Goal: Task Accomplishment & Management: Use online tool/utility

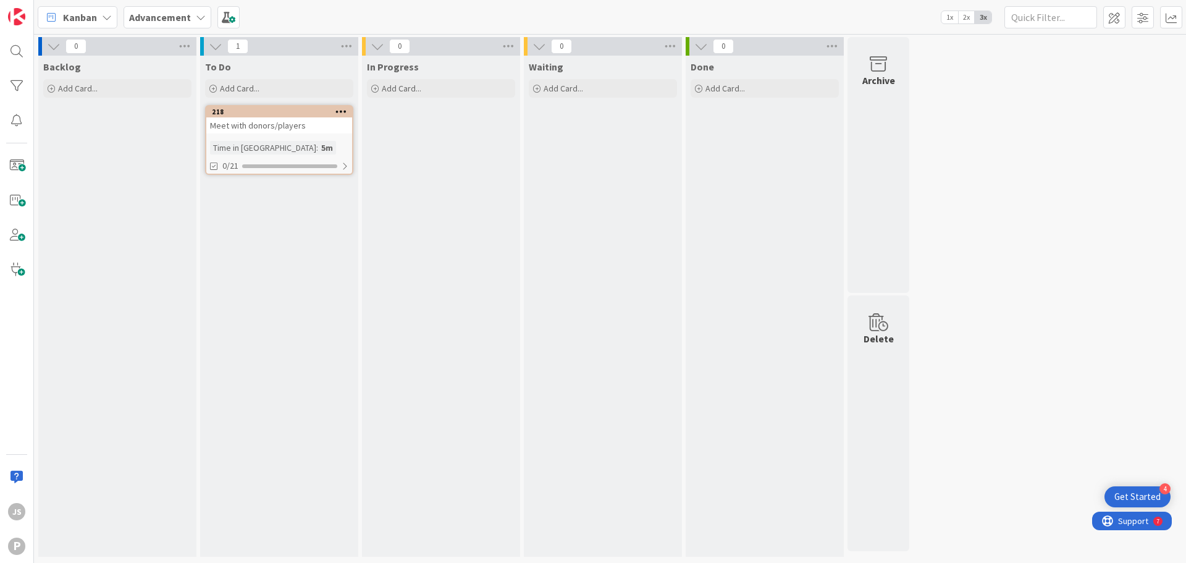
click at [157, 21] on b "Advancement" at bounding box center [160, 17] width 62 height 12
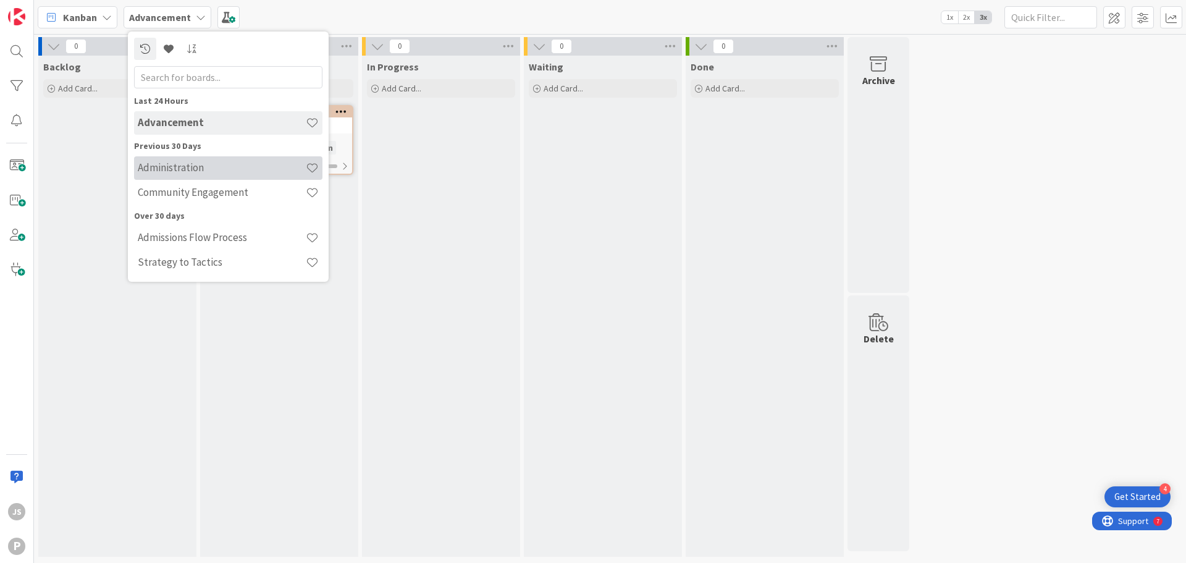
click at [198, 167] on h4 "Administration" at bounding box center [222, 167] width 168 height 12
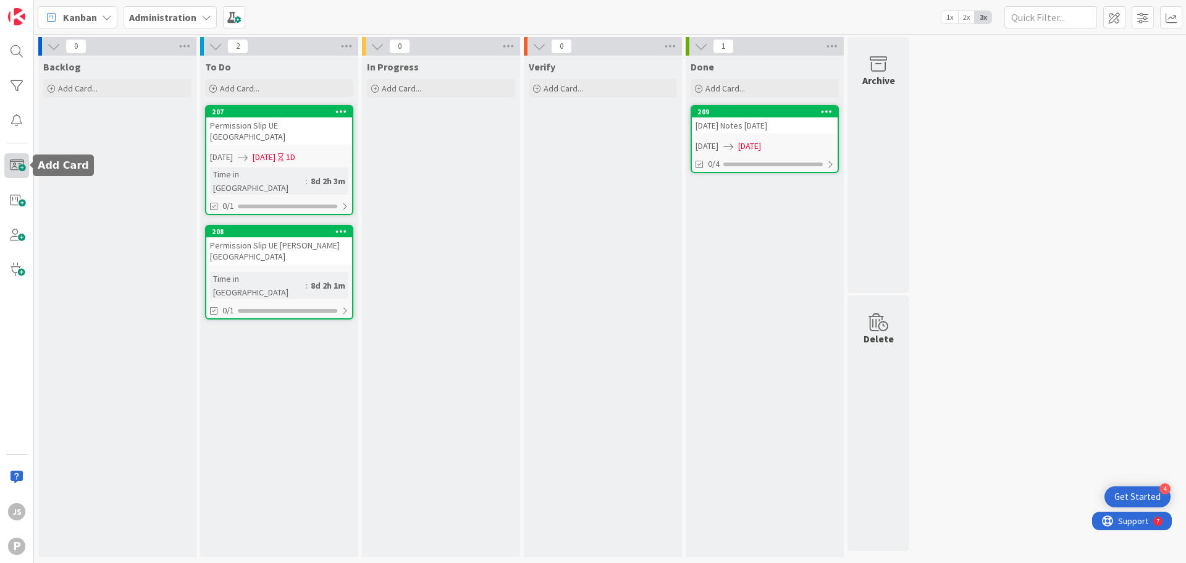
click at [17, 169] on span at bounding box center [16, 165] width 25 height 25
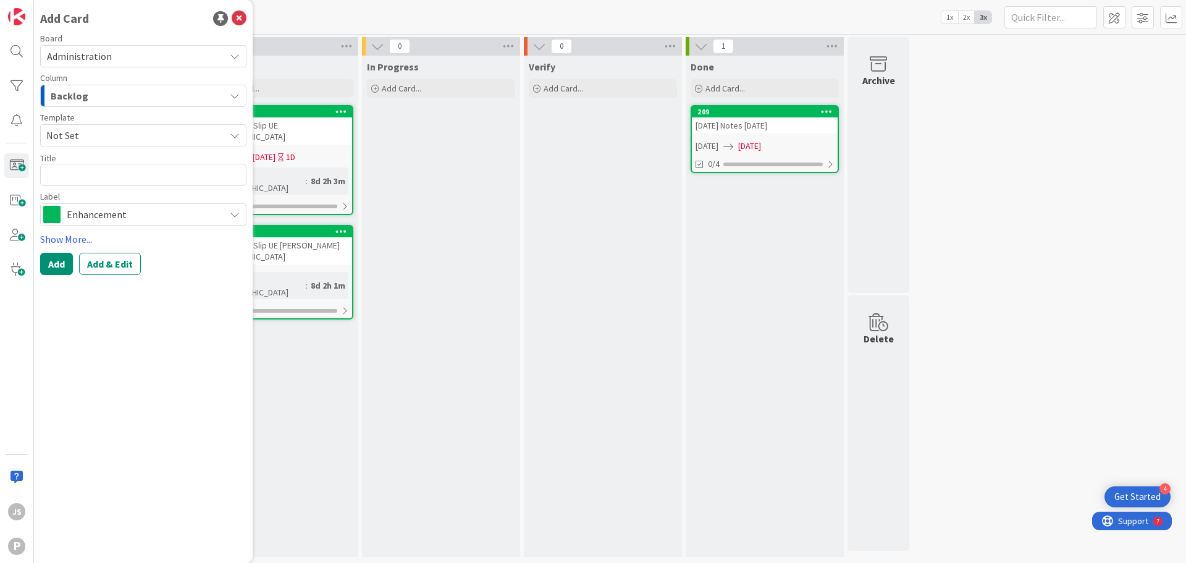
type textarea "x"
type textarea "F"
type textarea "x"
type textarea "Fri"
type textarea "x"
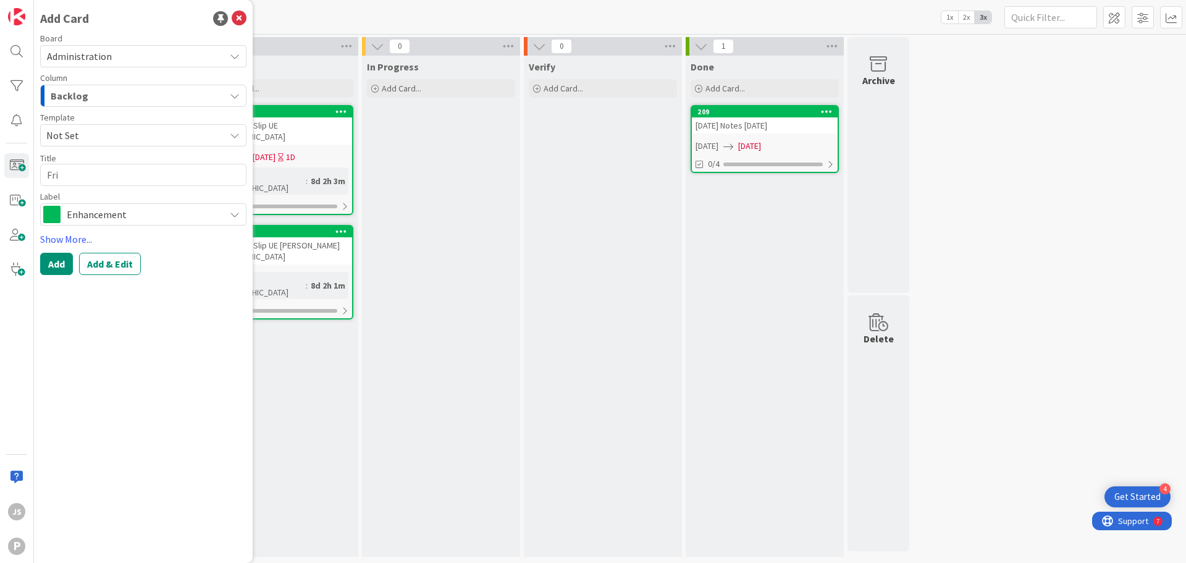
type textarea "Frid"
type textarea "x"
type textarea "[PERSON_NAME]"
type textarea "x"
type textarea "[DATE]"
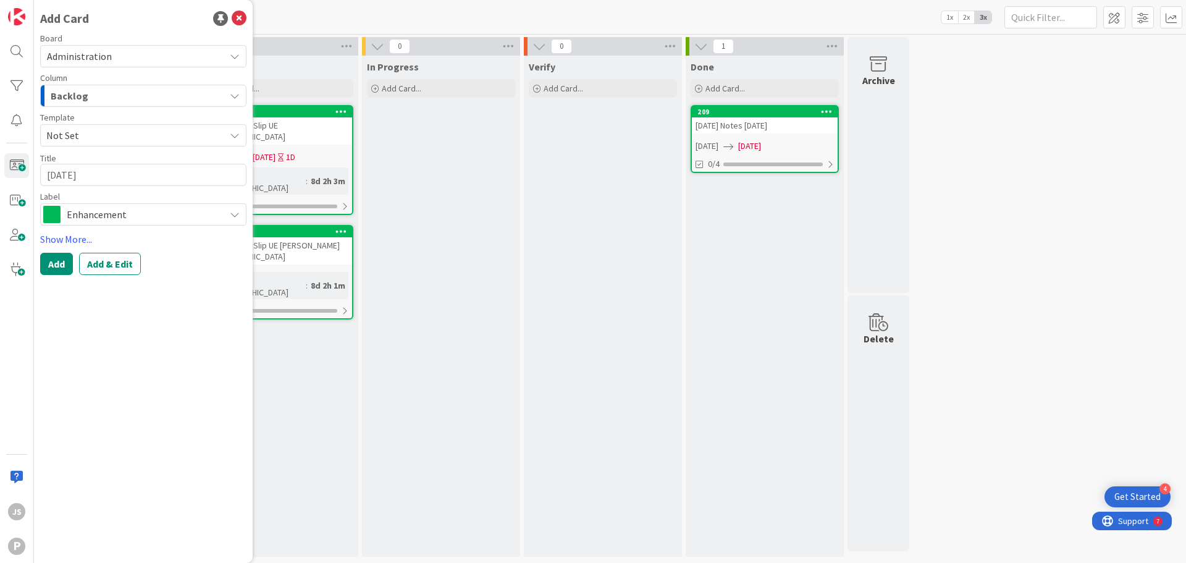
type textarea "x"
type textarea "[DATE]"
type textarea "x"
type textarea "[DATE] N"
type textarea "x"
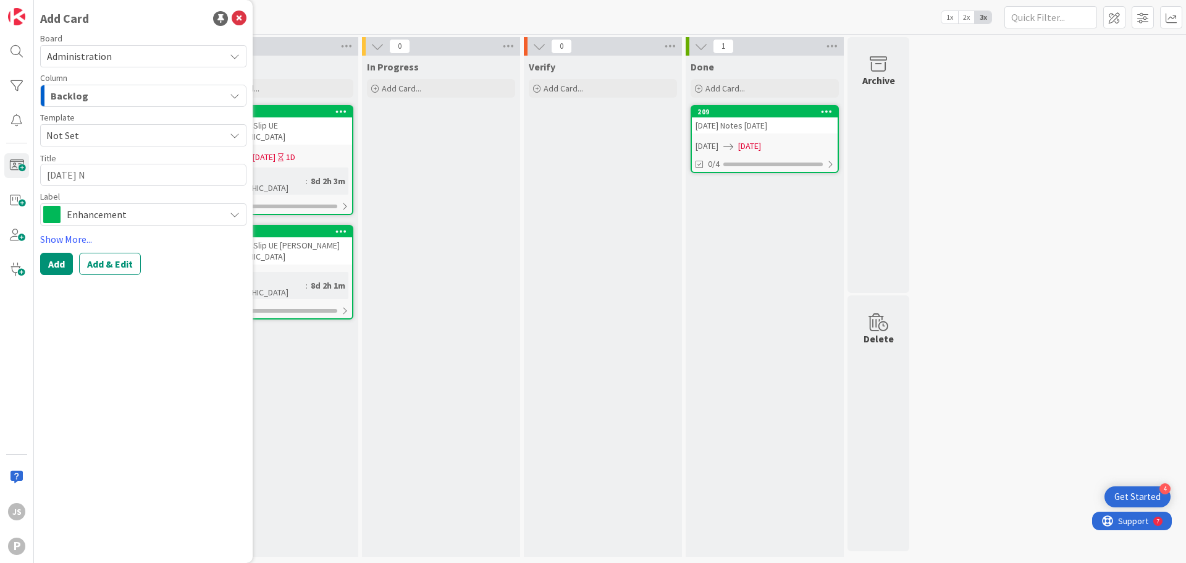
type textarea "[DATE] No"
type textarea "x"
type textarea "[DATE] Not"
type textarea "x"
type textarea "[DATE] Note"
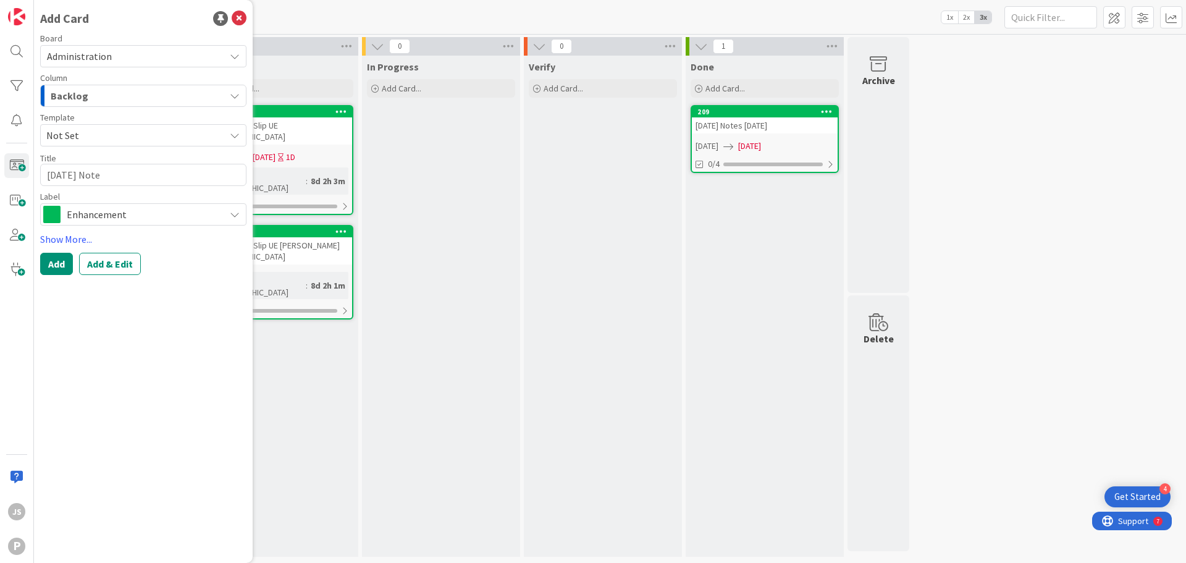
type textarea "x"
type textarea "[DATE] Notes"
type textarea "x"
type textarea "[DATE] Notes"
type textarea "x"
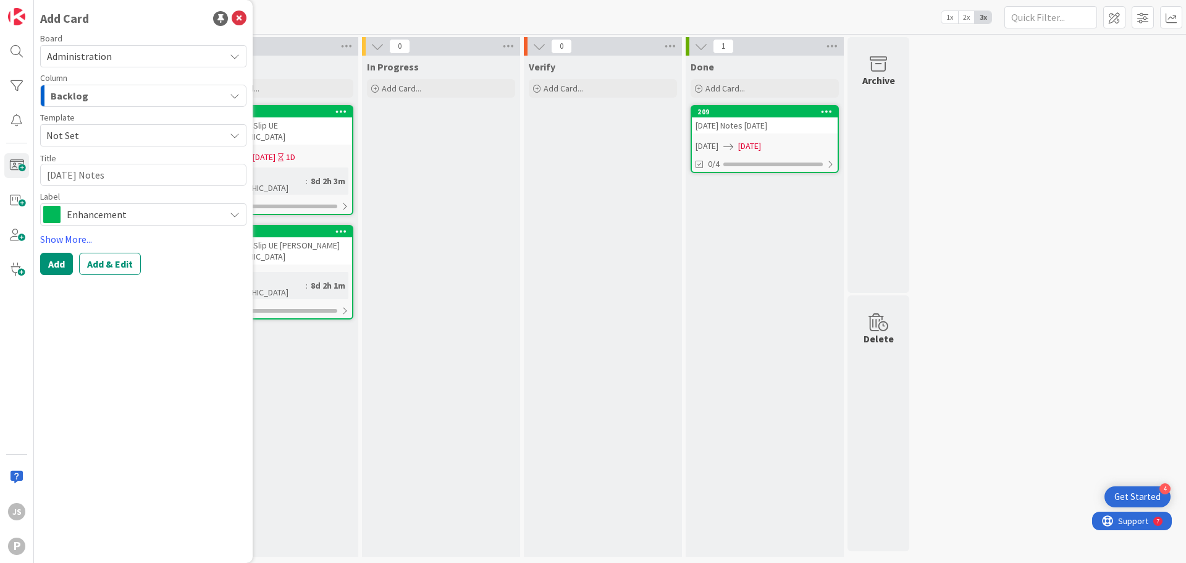
type textarea "[DATE] Notes 9"
type textarea "x"
type textarea "[DATE] Notes 9/"
type textarea "x"
type textarea "[DATE] Notes 9/5"
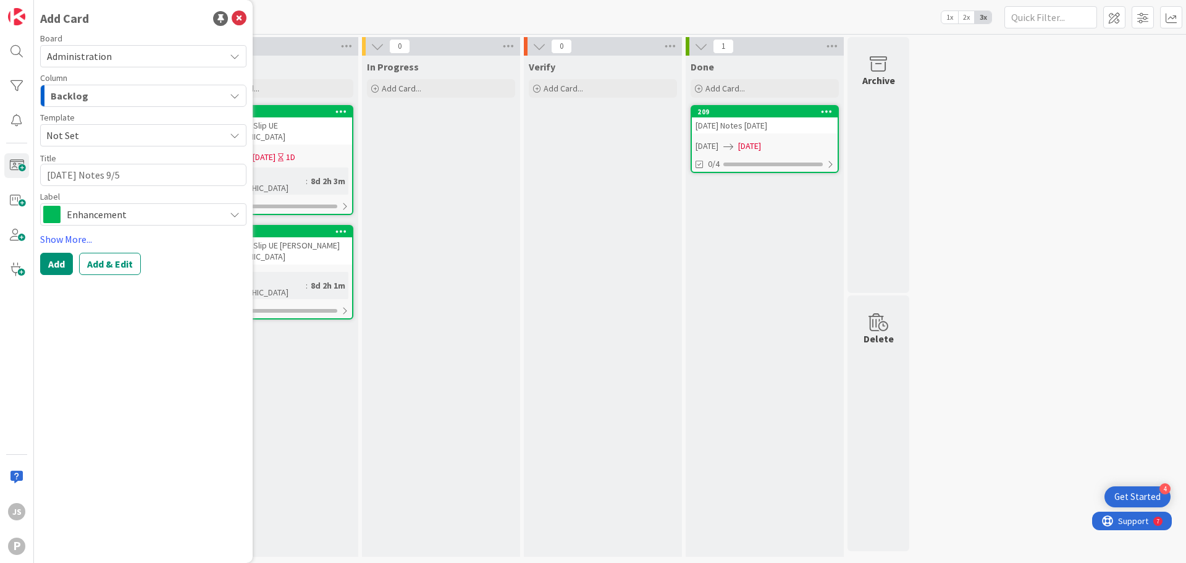
type textarea "x"
type textarea "[DATE] Notes 9/5/"
type textarea "x"
type textarea "[DATE] Notes 9/5/2"
type textarea "x"
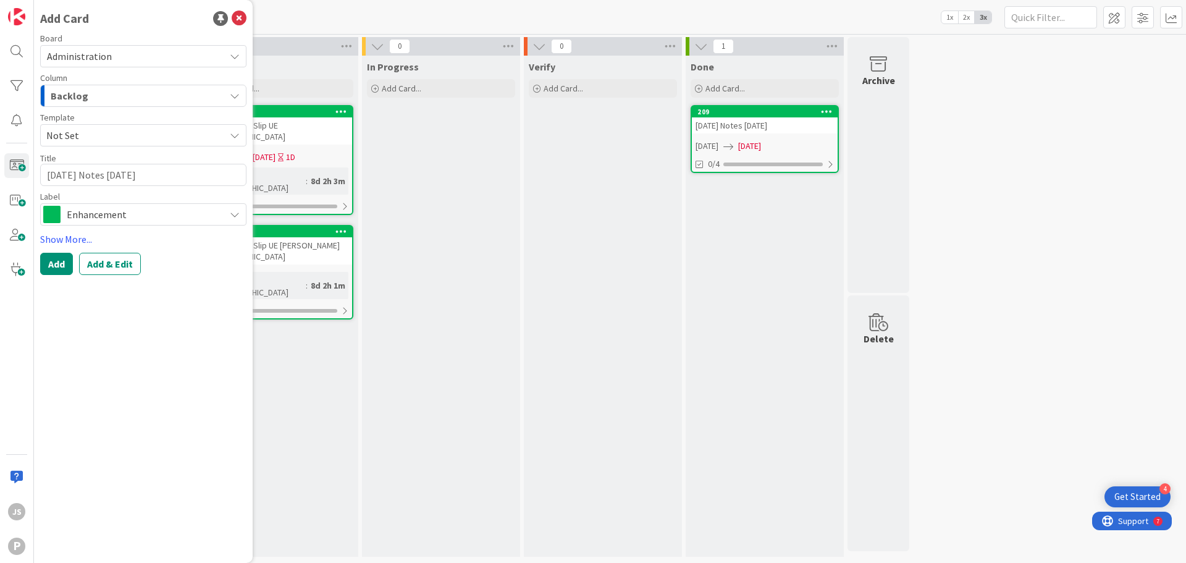
type textarea "[DATE] Notes [DATE]"
click at [284, 352] on div "To Do Add Card... 207 Permission Slip UE [GEOGRAPHIC_DATA] [DATE] [DATE] 1D Tim…" at bounding box center [279, 306] width 158 height 501
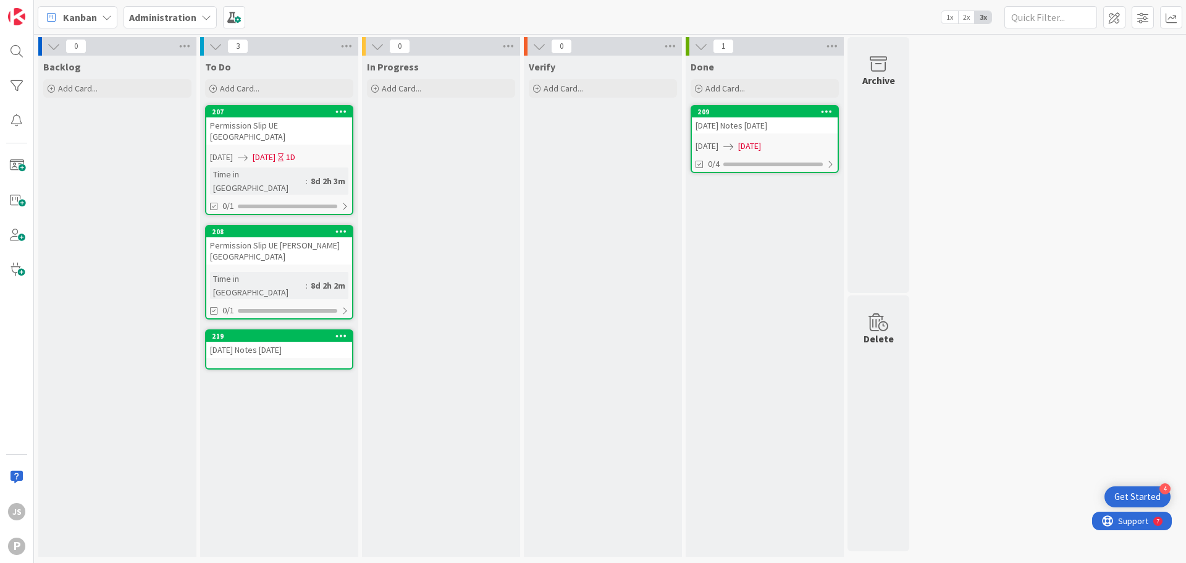
click at [306, 341] on div "[DATE] Notes [DATE]" at bounding box center [279, 349] width 146 height 16
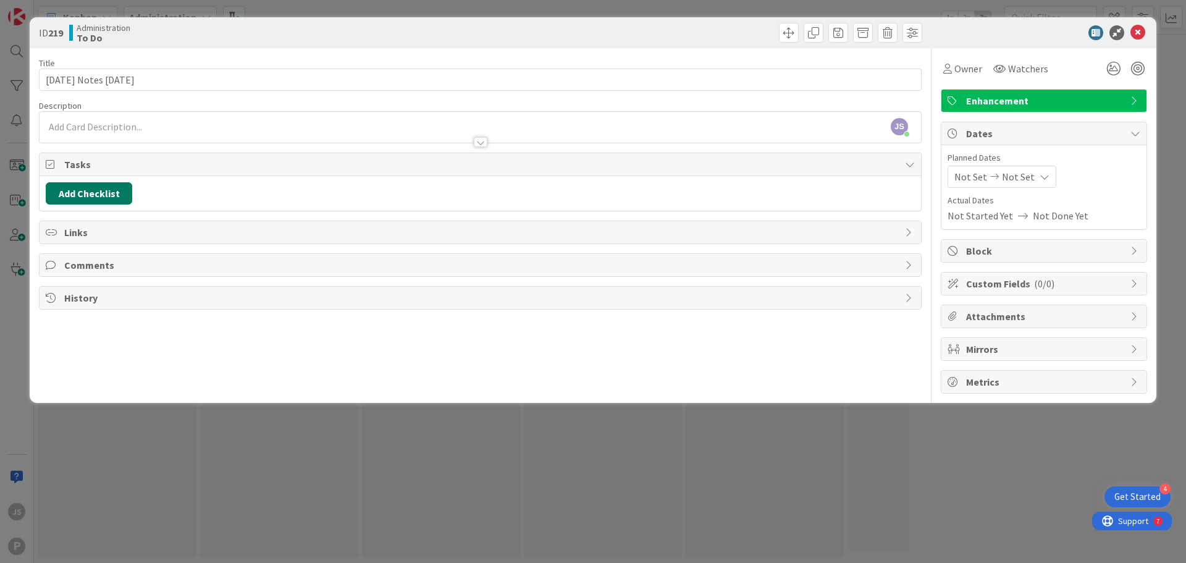
click at [96, 193] on button "Add Checklist" at bounding box center [89, 193] width 86 height 22
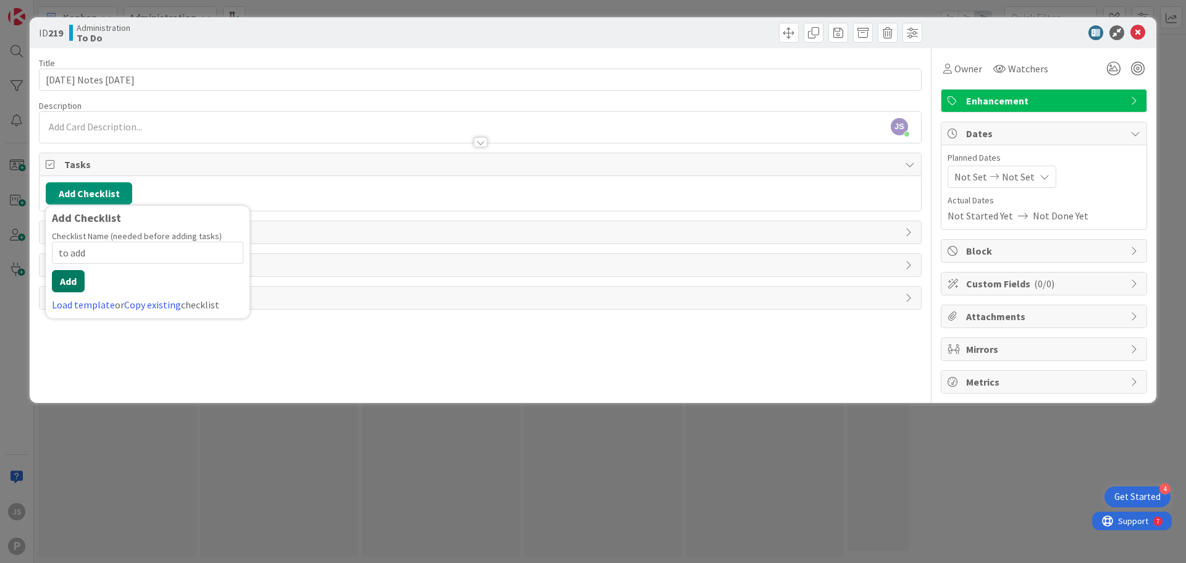
type input "to add"
click at [74, 285] on button "Add" at bounding box center [68, 281] width 33 height 22
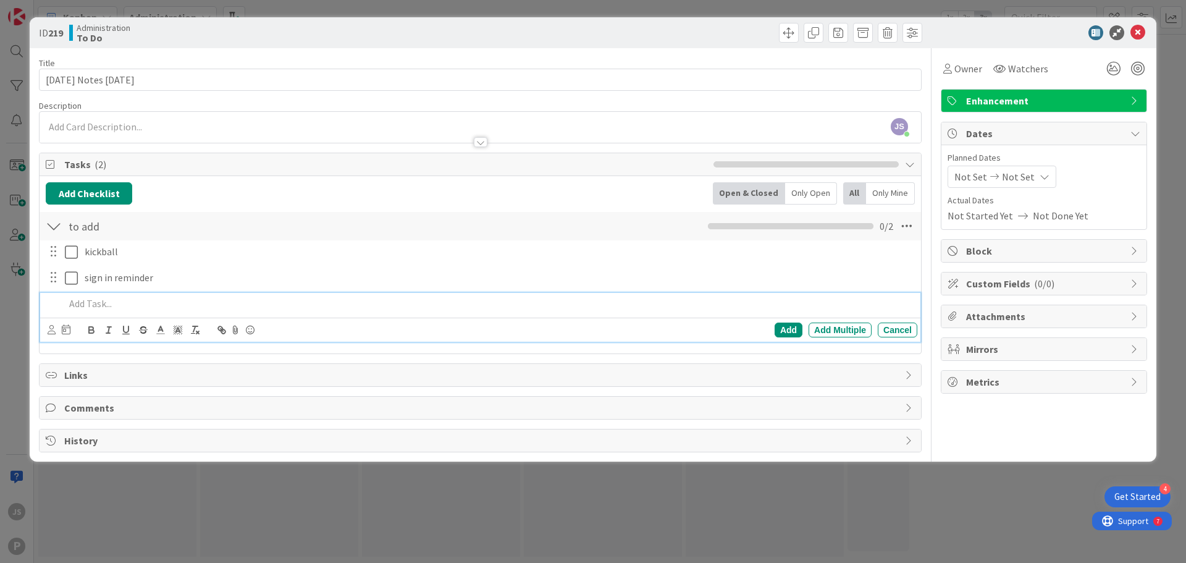
click at [1083, 101] on span "Enhancement" at bounding box center [1045, 100] width 158 height 15
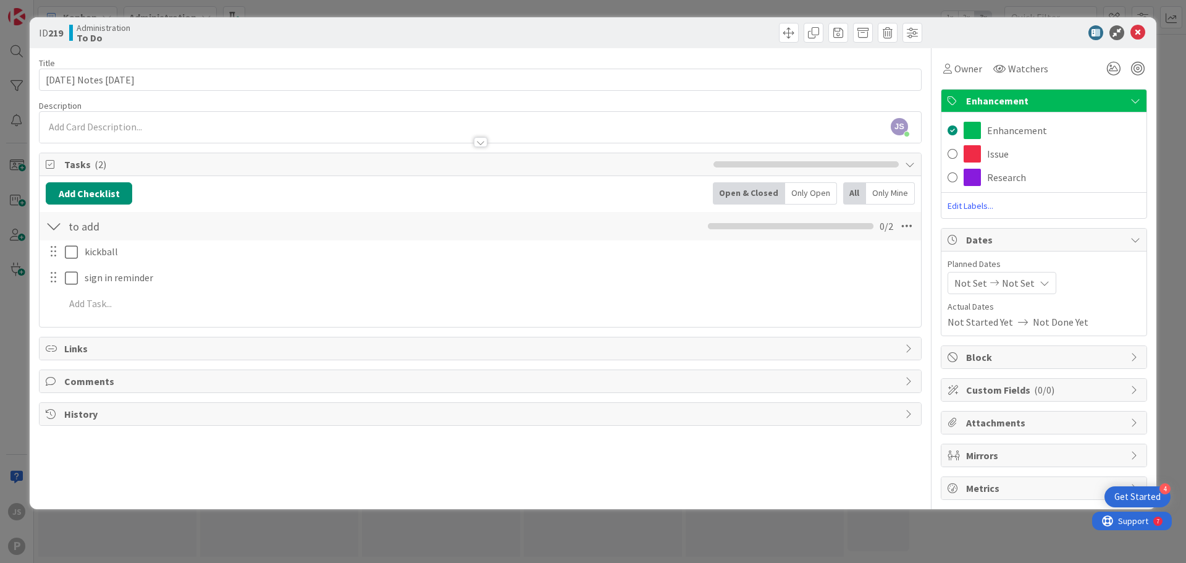
click at [980, 204] on span "Edit Labels..." at bounding box center [1043, 205] width 205 height 12
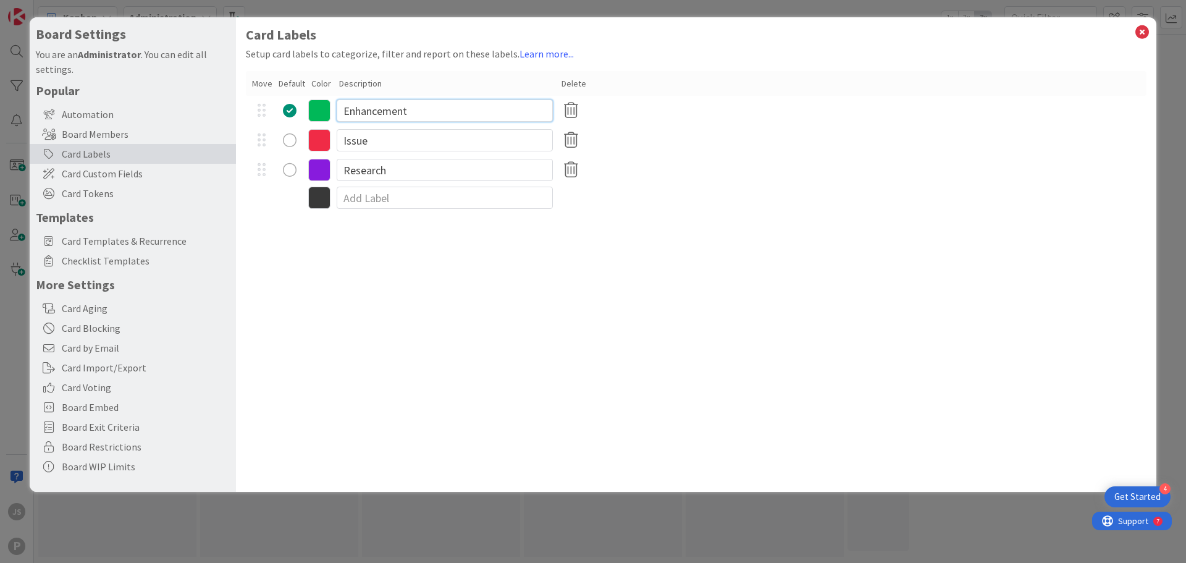
click at [352, 107] on input "Enhancement" at bounding box center [445, 110] width 216 height 22
type input "[PERSON_NAME]"
click at [346, 143] on input "Issue" at bounding box center [445, 140] width 216 height 22
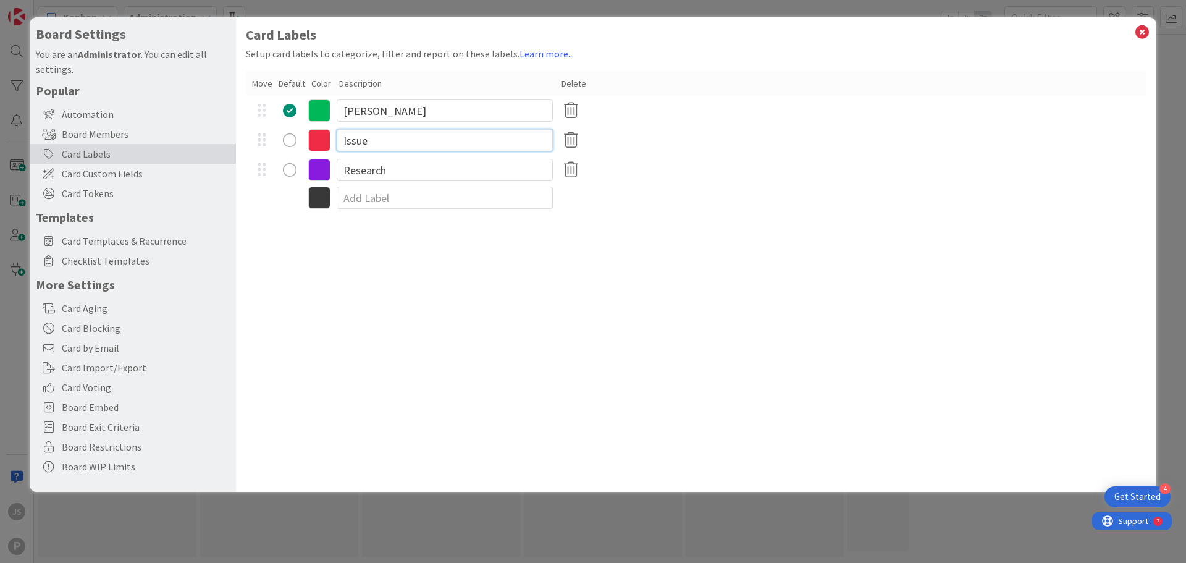
click at [346, 143] on input "Issue" at bounding box center [445, 140] width 216 height 22
type input "[PERSON_NAME]"
click at [379, 176] on input "Research" at bounding box center [445, 170] width 216 height 22
type input "[PERSON_NAME]"
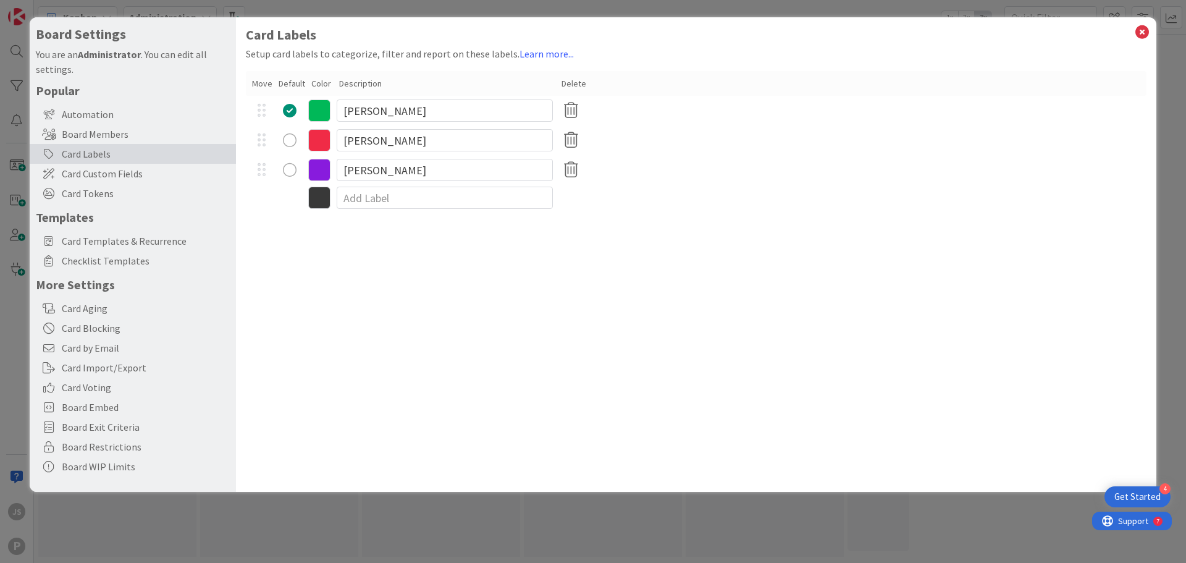
click at [608, 205] on div at bounding box center [696, 198] width 900 height 26
click at [1142, 36] on icon at bounding box center [1142, 31] width 16 height 17
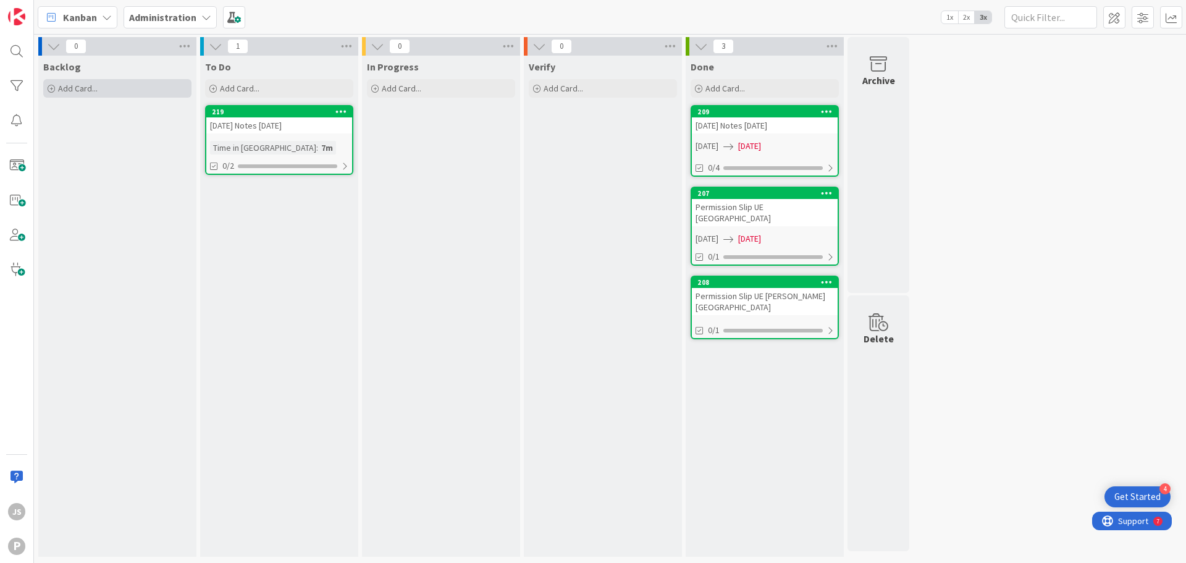
click at [109, 88] on div "Add Card..." at bounding box center [117, 88] width 148 height 19
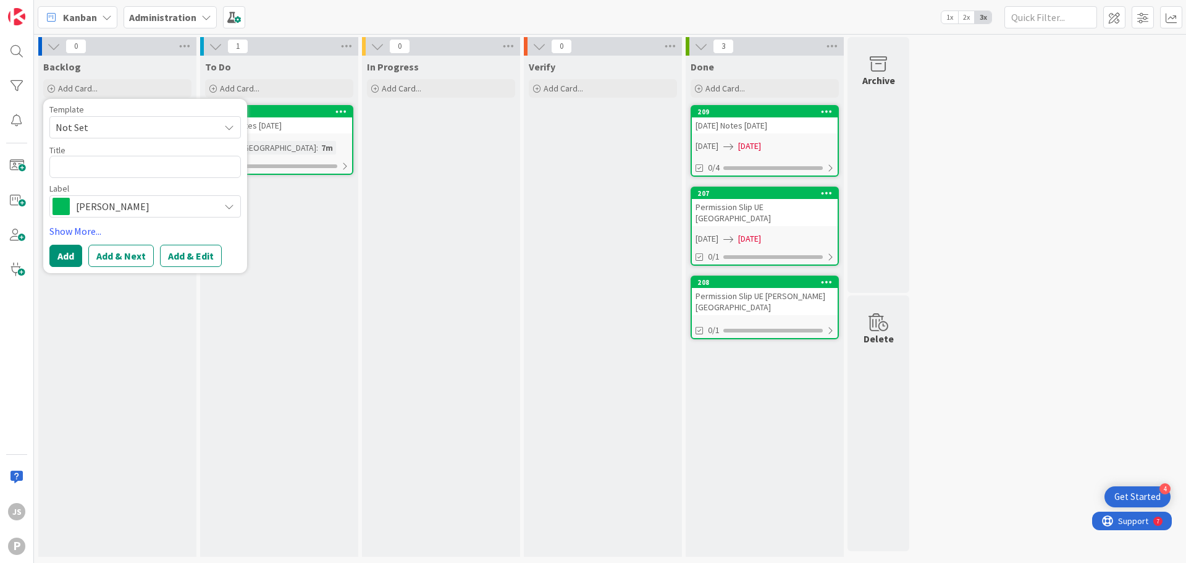
type textarea "x"
type textarea "D"
type textarea "x"
type textarea "Da"
type textarea "x"
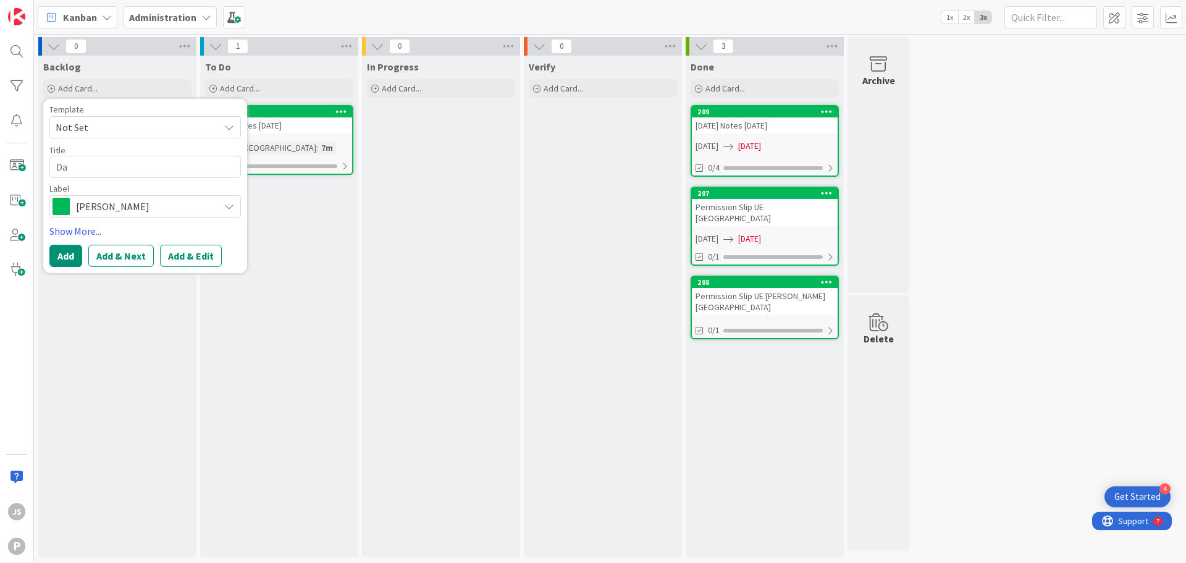
type textarea "Dai"
type textarea "x"
type textarea "Dail"
type textarea "x"
type textarea "Daily"
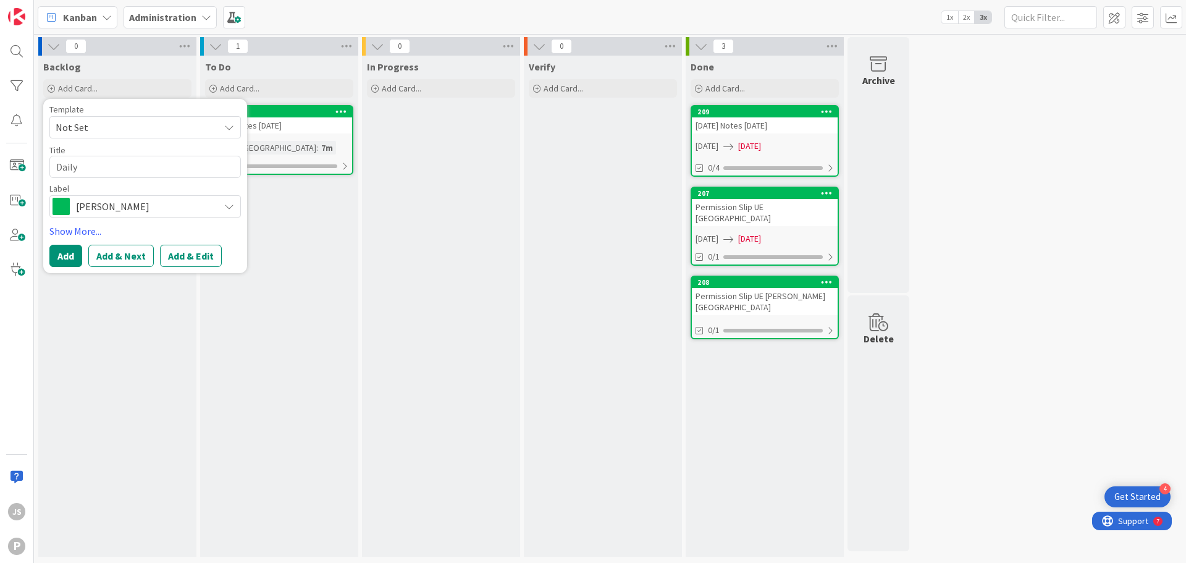
type textarea "x"
type textarea "Dail"
type textarea "x"
type textarea "Dai"
type textarea "x"
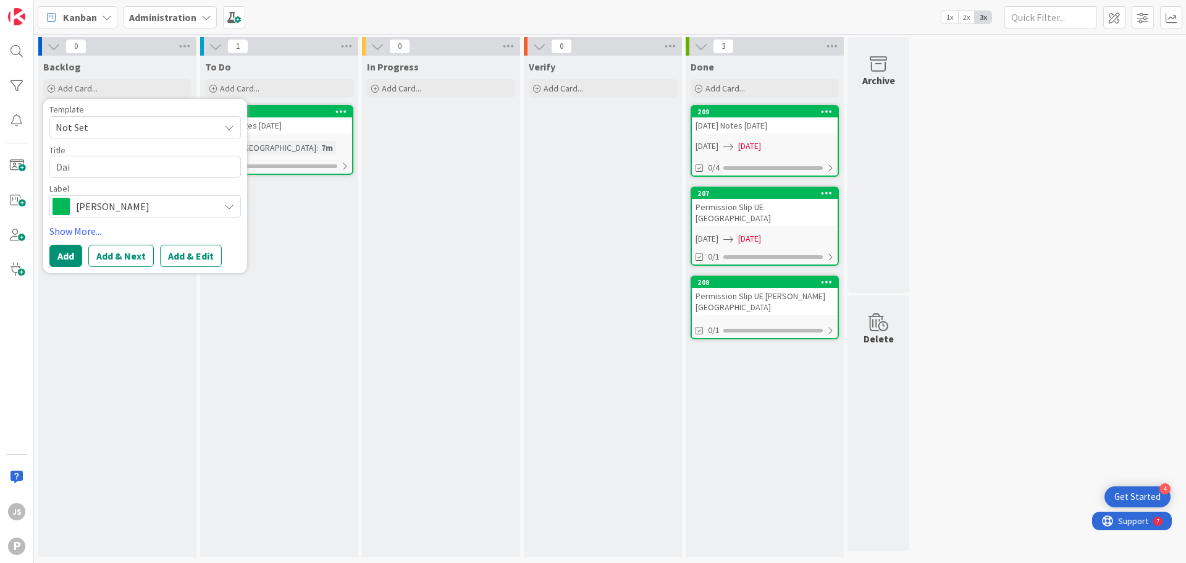
type textarea "Da"
type textarea "x"
type textarea "D"
type textarea "x"
type textarea "W"
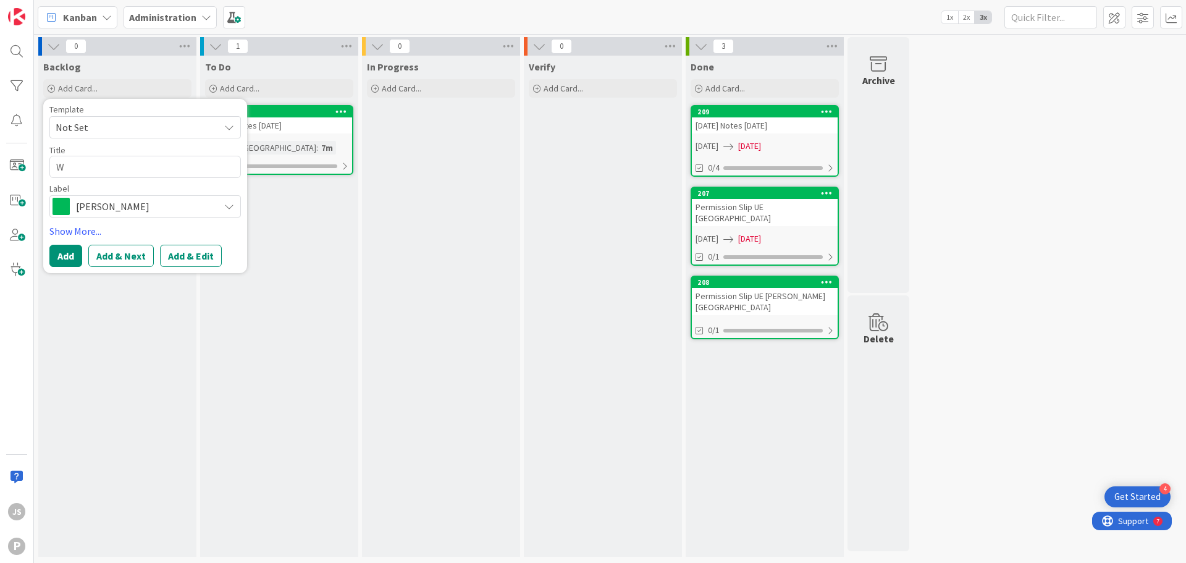
type textarea "x"
type textarea "We"
type textarea "x"
type textarea "Wee"
type textarea "x"
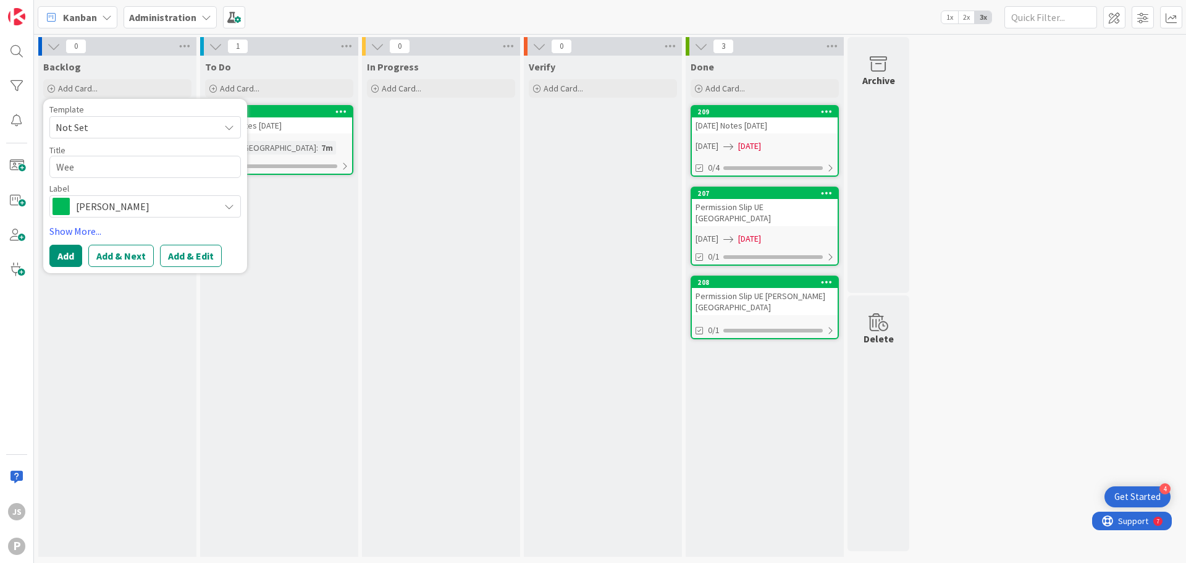
type textarea "Week"
type textarea "x"
type textarea "Weekl"
type textarea "x"
type textarea "Weekly"
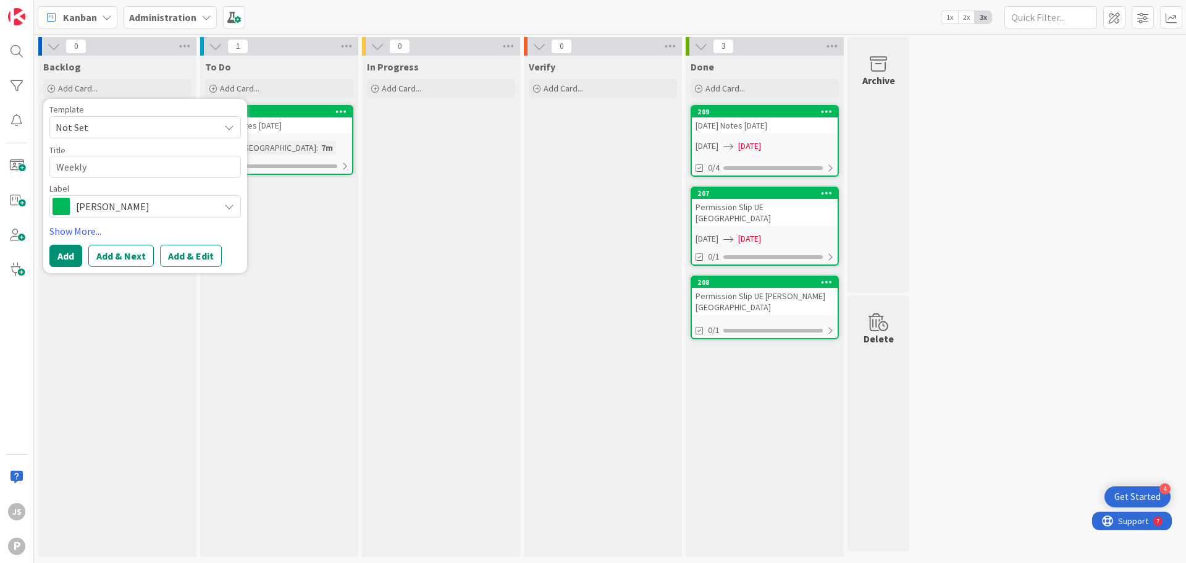
type textarea "x"
type textarea "Weekly"
type textarea "x"
type textarea "Weekly S"
type textarea "x"
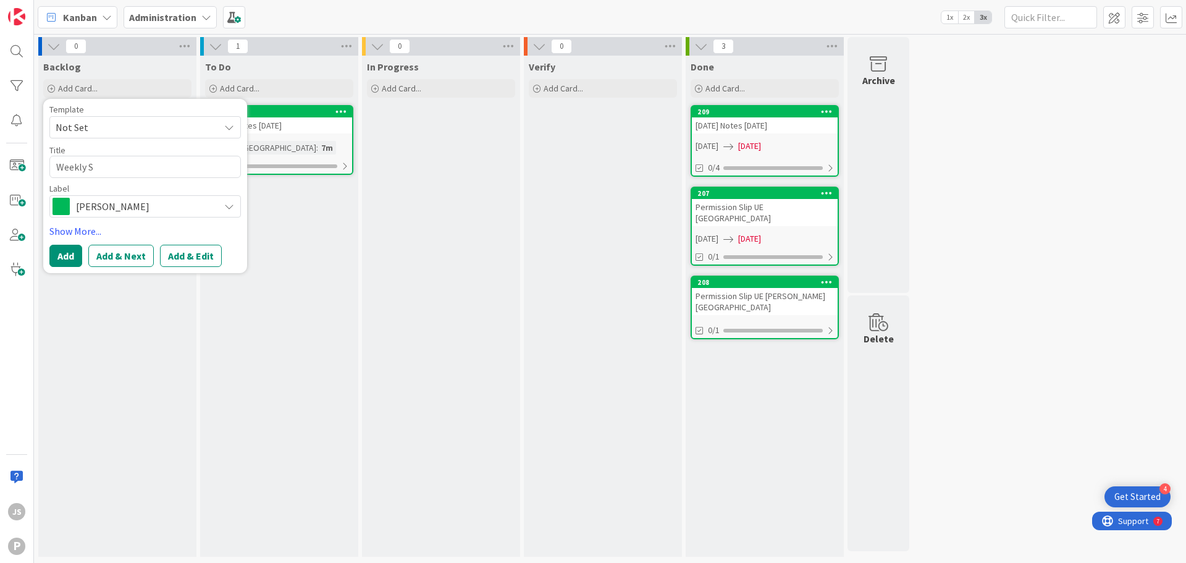
type textarea "Weekly Sc"
type textarea "x"
type textarea "Weekly Sch"
type textarea "x"
type textarea "Weekly Sche"
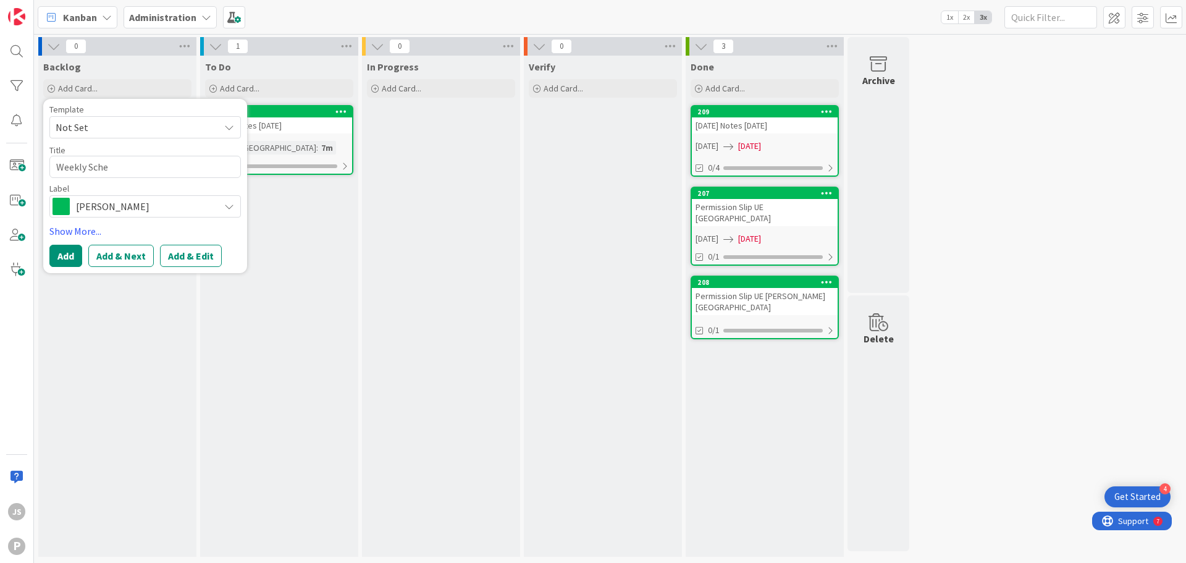
type textarea "x"
type textarea "Weekly Sched"
type textarea "x"
type textarea "Weekly Schedu"
type textarea "x"
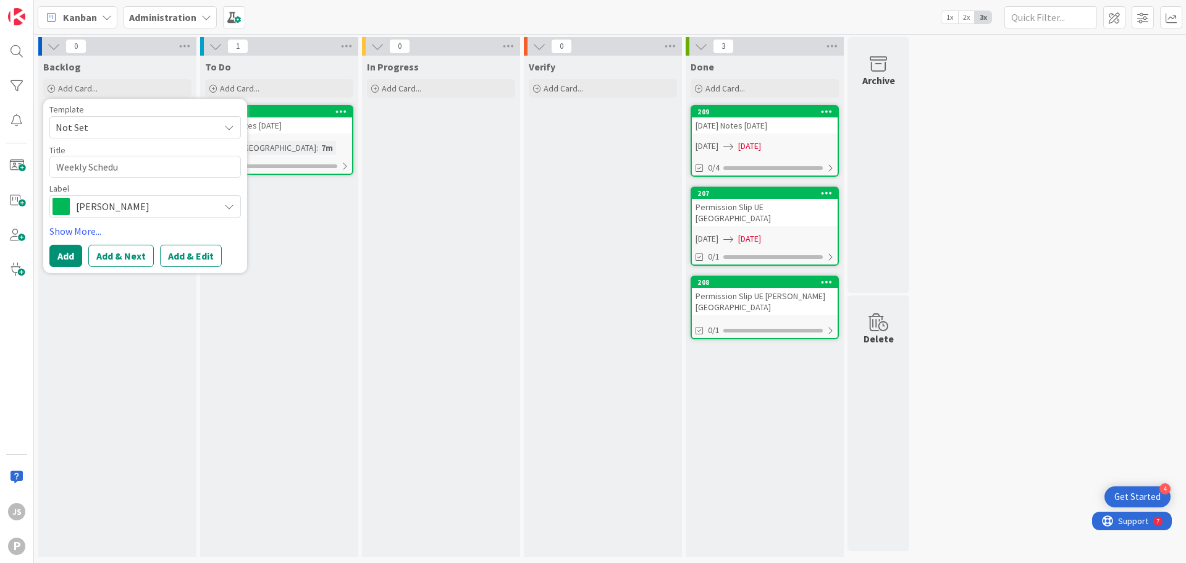
type textarea "Weekly Schedul"
type textarea "x"
type textarea "Weekly Schedule"
type textarea "x"
type textarea "Weekly Schedule"
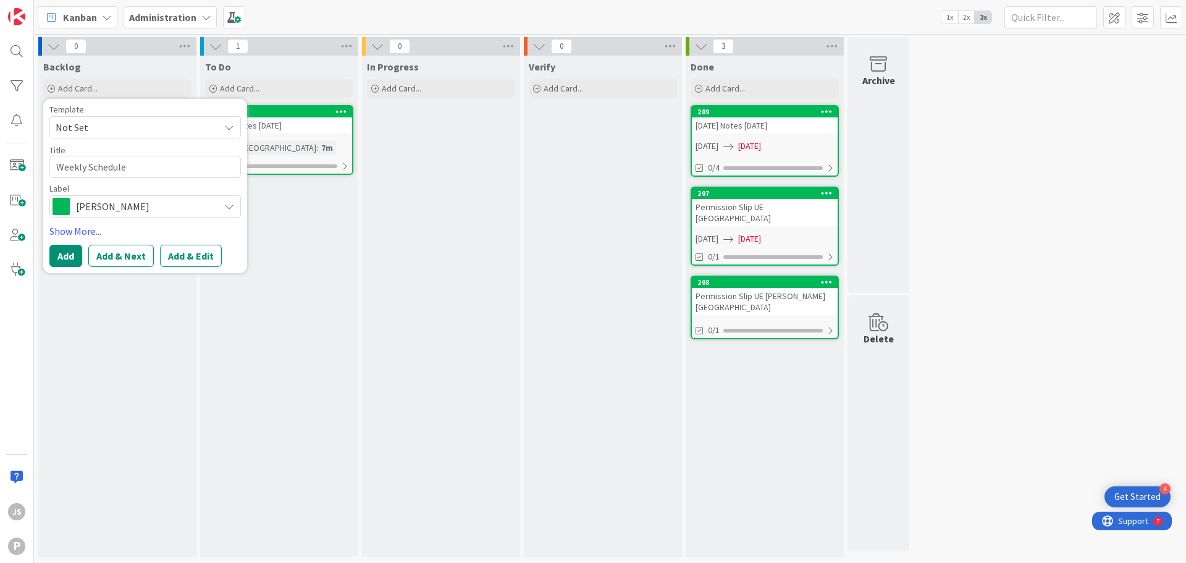
type textarea "x"
type textarea "Weekly Schedule D"
type textarea "x"
type textarea "Weekly Schedule Do"
type textarea "x"
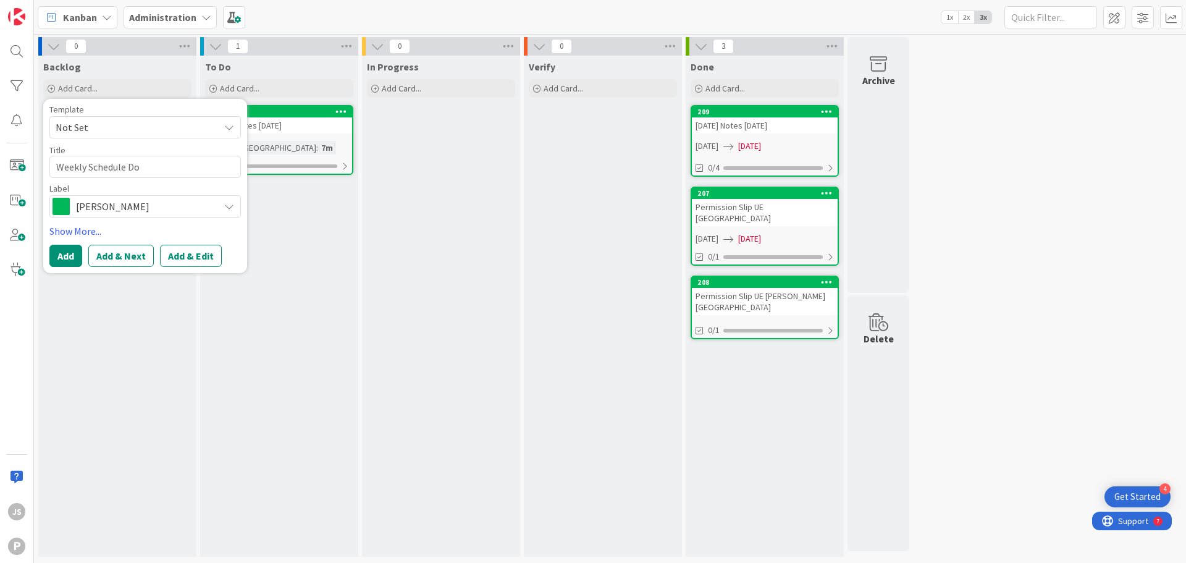
type textarea "Weekly Schedule Doc"
type textarea "x"
type textarea "Weekly Schedule Docu"
type textarea "x"
type textarea "Weekly Schedule Docum"
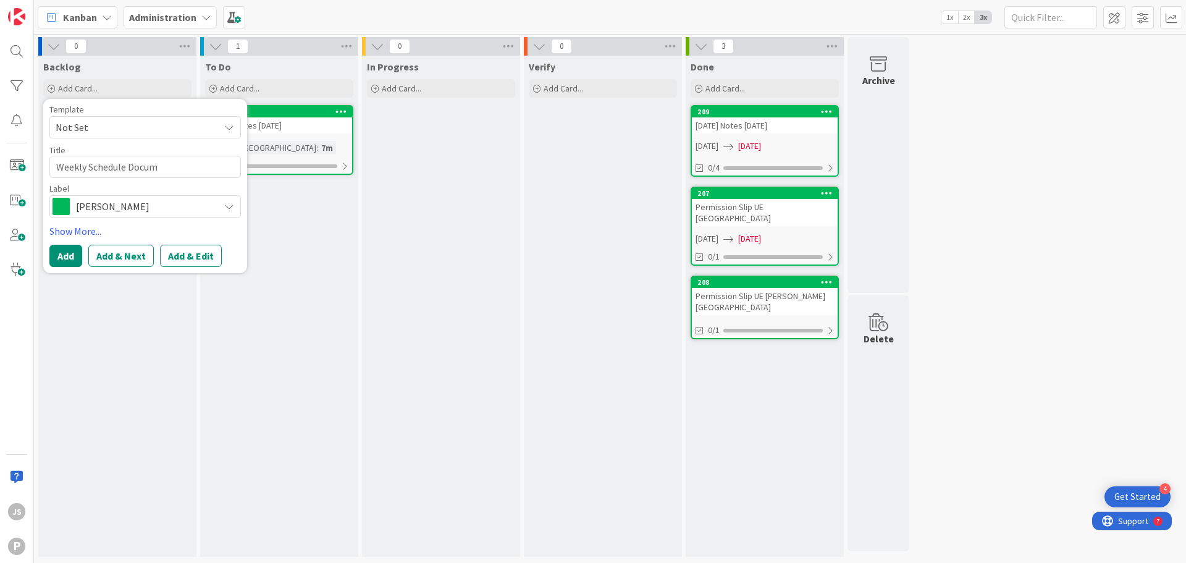
type textarea "x"
type textarea "Weekly Schedule Docume"
type textarea "x"
type textarea "Weekly Schedule Documen"
type textarea "x"
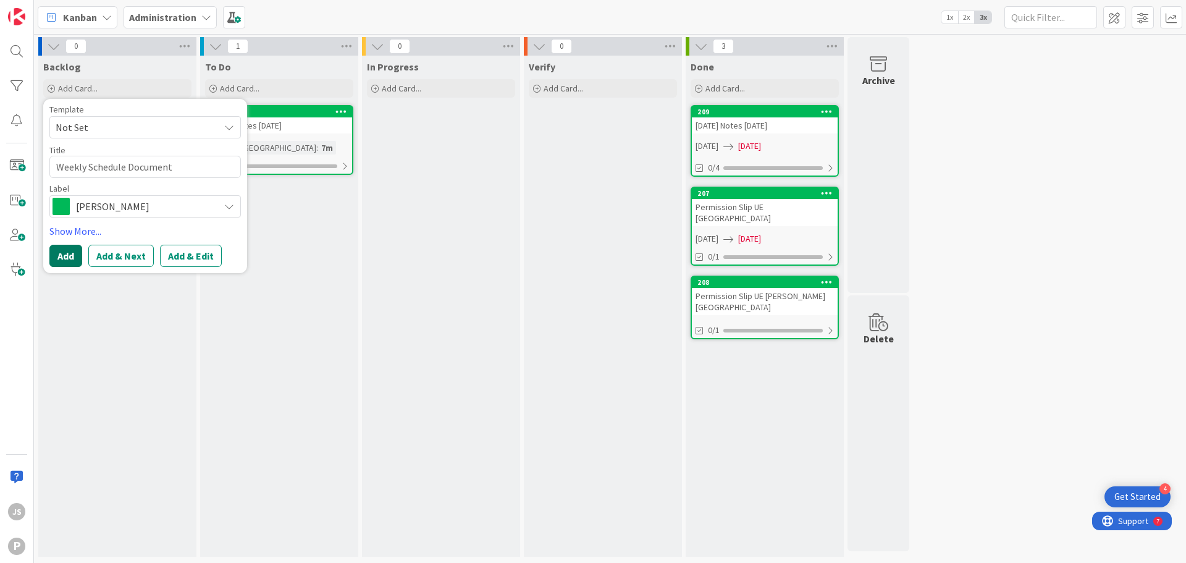
type textarea "Weekly Schedule Document"
click at [72, 253] on button "Add" at bounding box center [65, 256] width 33 height 22
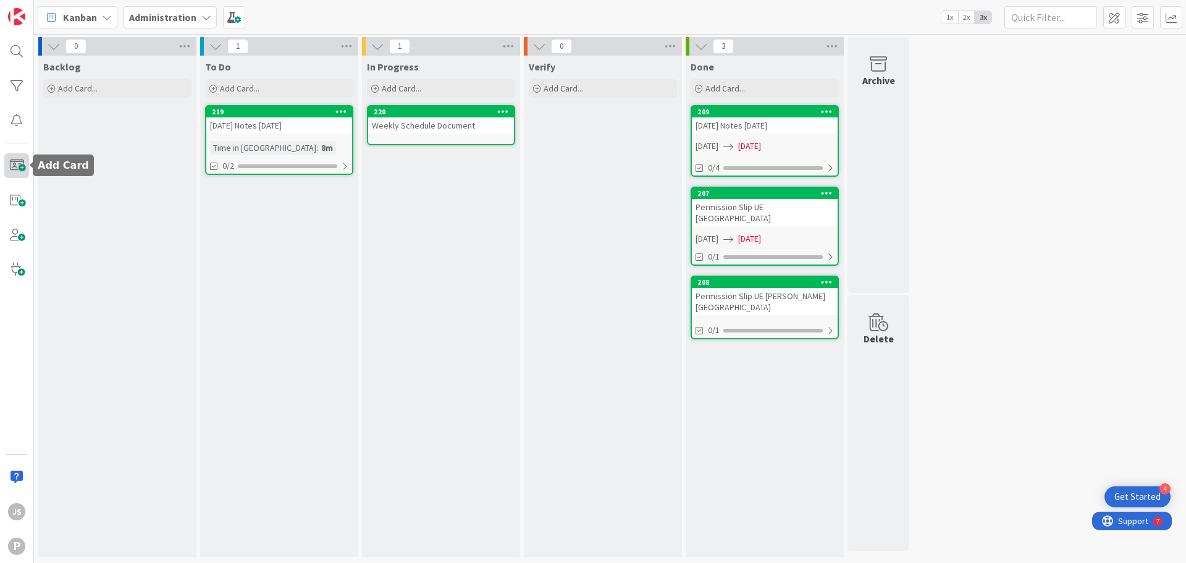
click at [14, 172] on span at bounding box center [16, 165] width 25 height 25
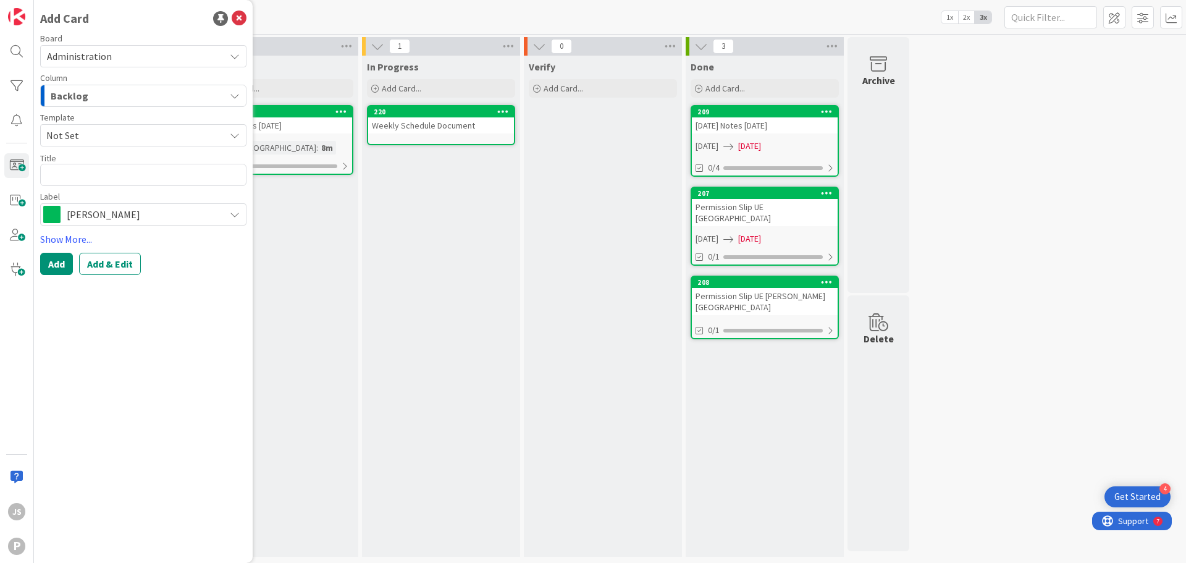
click at [72, 204] on div "[PERSON_NAME]" at bounding box center [143, 214] width 206 height 22
click at [97, 323] on link "Edit Labels..." at bounding box center [88, 320] width 95 height 22
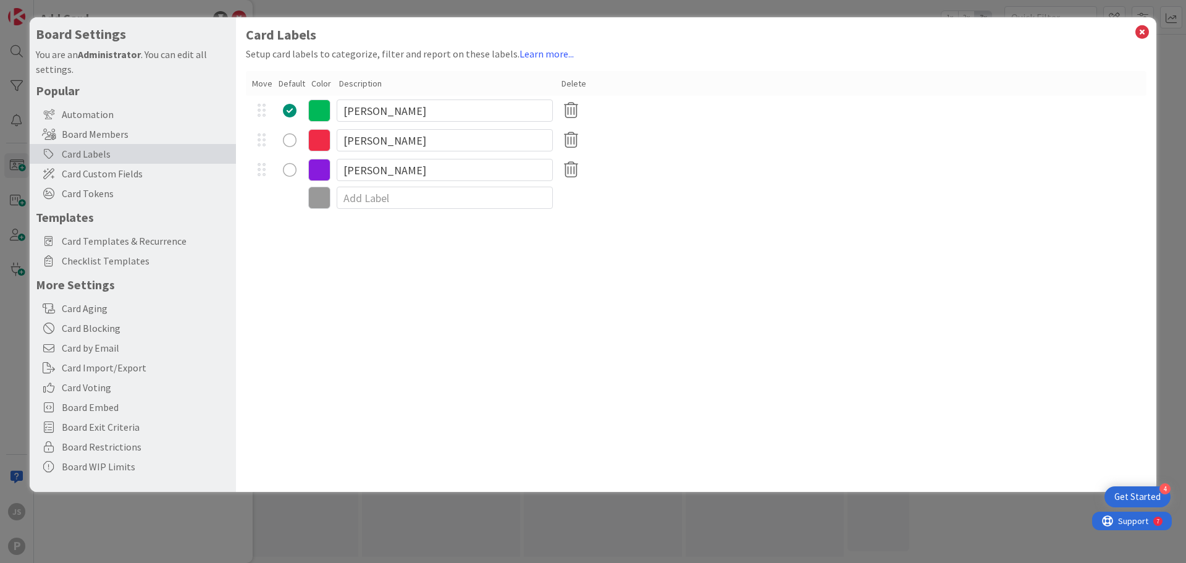
click at [321, 202] on icon at bounding box center [319, 197] width 22 height 22
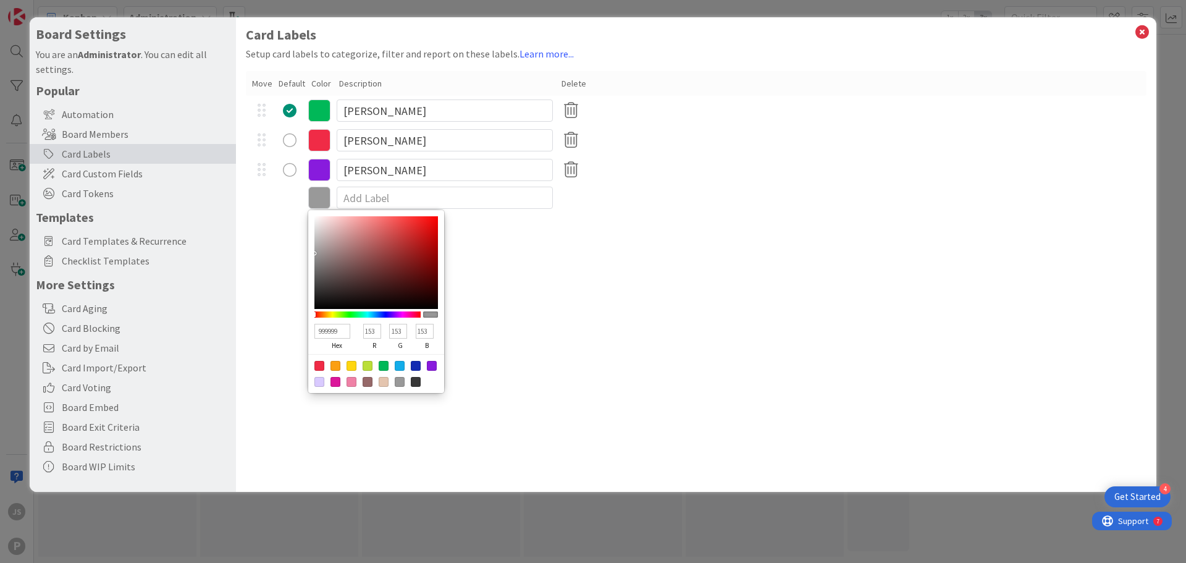
click at [351, 361] on div at bounding box center [351, 366] width 10 height 10
type input "FFD60F"
type input "255"
type input "214"
type input "15"
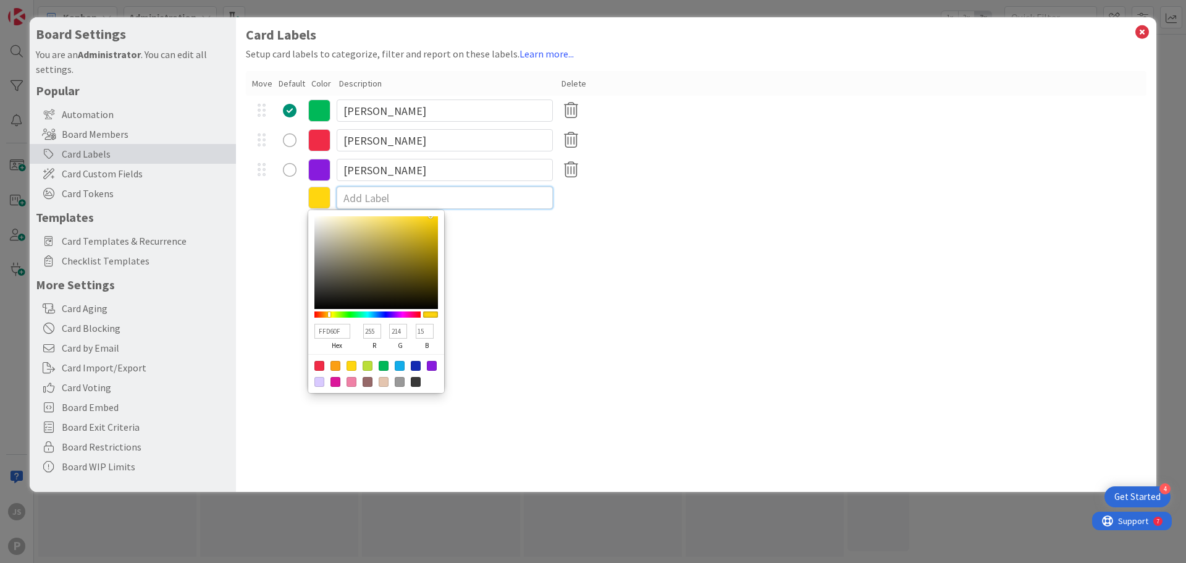
click at [354, 198] on input at bounding box center [445, 197] width 216 height 22
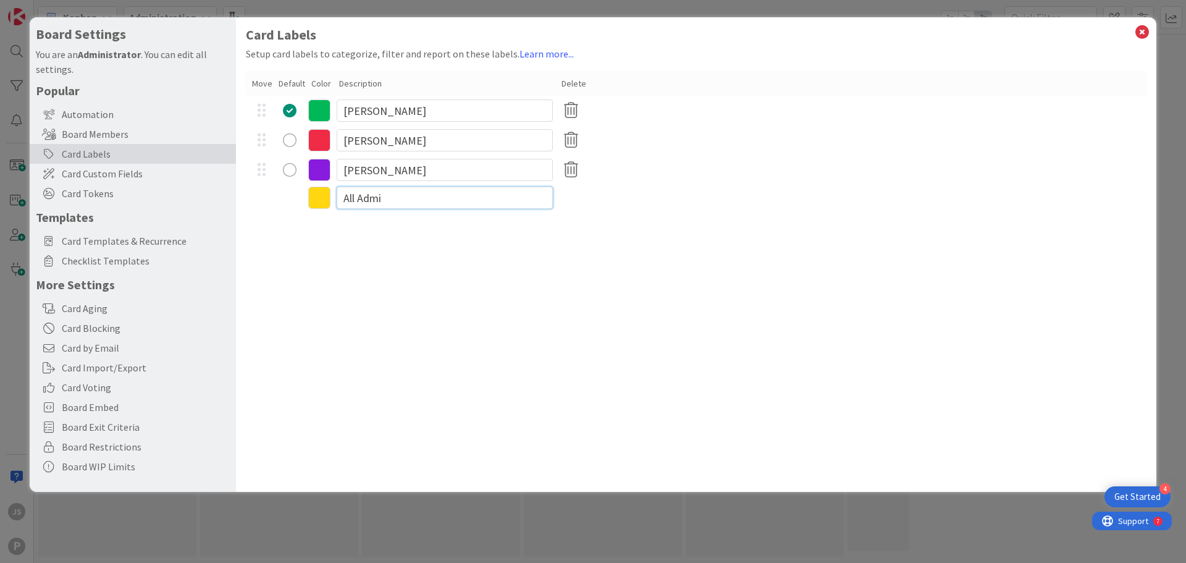
type input "All Admin"
click at [535, 352] on div "Card Labels Setup card labels to categorize, filter and report on these labels.…" at bounding box center [696, 254] width 920 height 474
click at [287, 199] on div "radio" at bounding box center [290, 200] width 14 height 14
click at [1136, 31] on icon at bounding box center [1142, 31] width 16 height 17
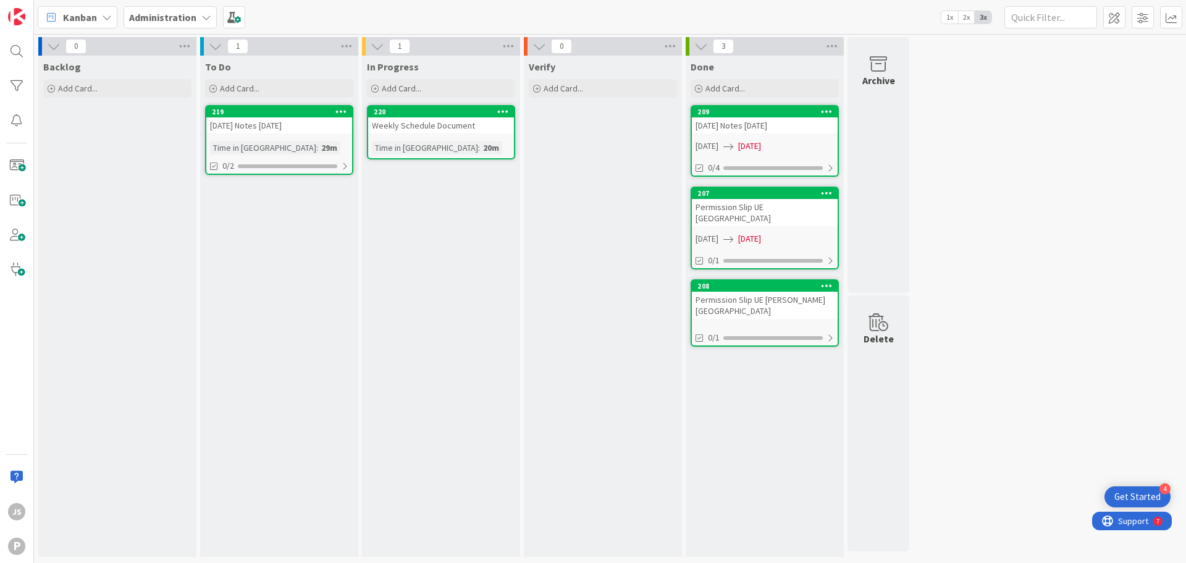
click at [14, 183] on div "JS P" at bounding box center [17, 281] width 34 height 563
click at [16, 169] on span at bounding box center [16, 165] width 25 height 25
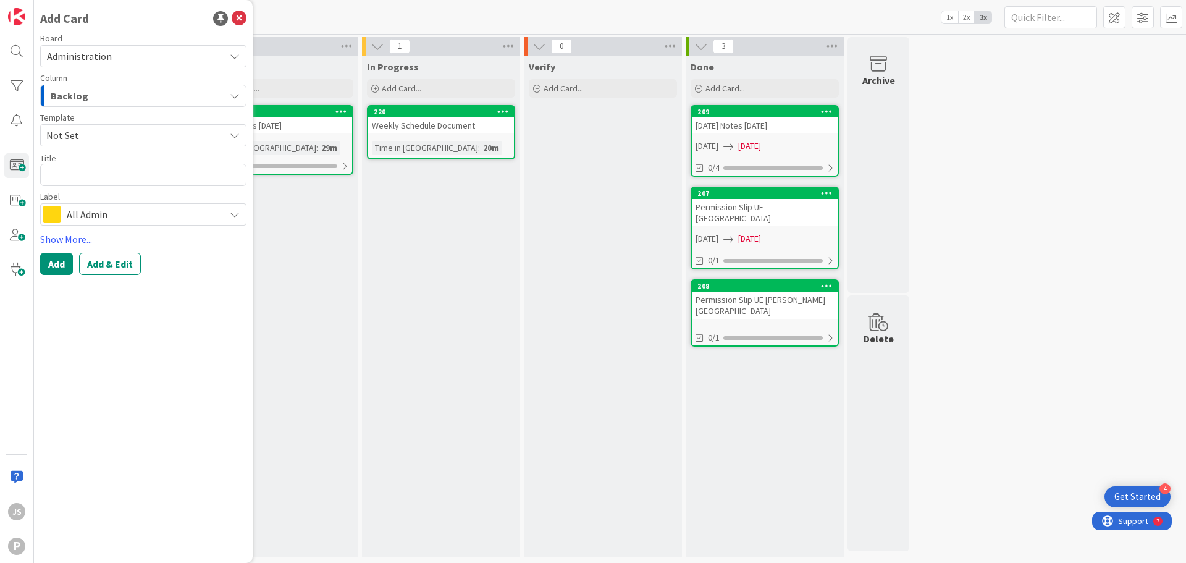
type textarea "x"
type textarea "B"
type textarea "x"
type textarea "Ba"
type textarea "x"
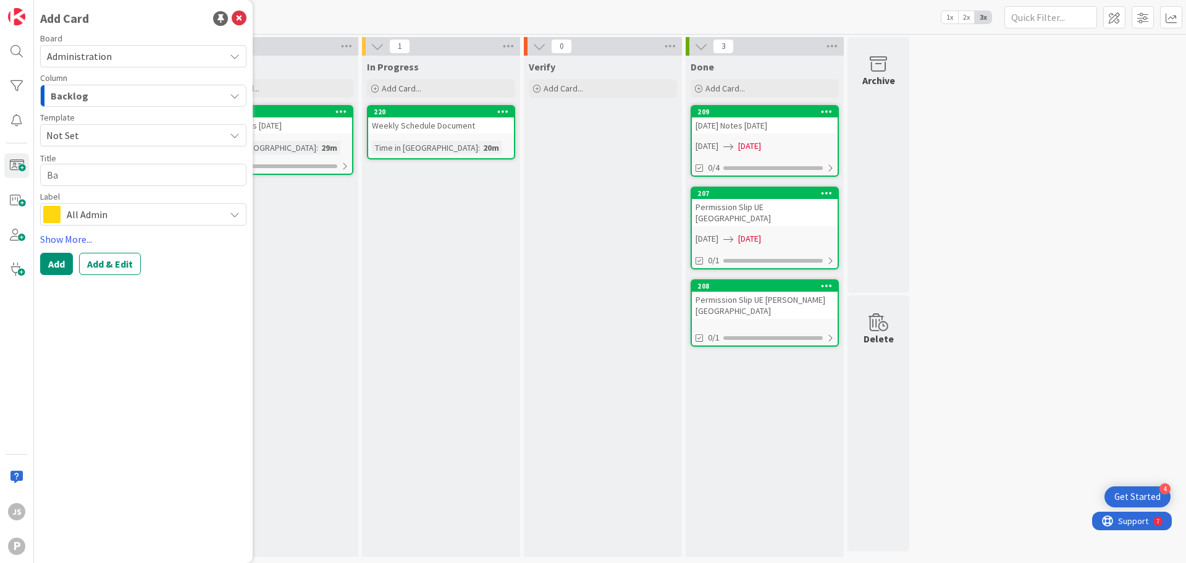
type textarea "Bac"
type textarea "x"
type textarea "Back"
type textarea "x"
type textarea "Back"
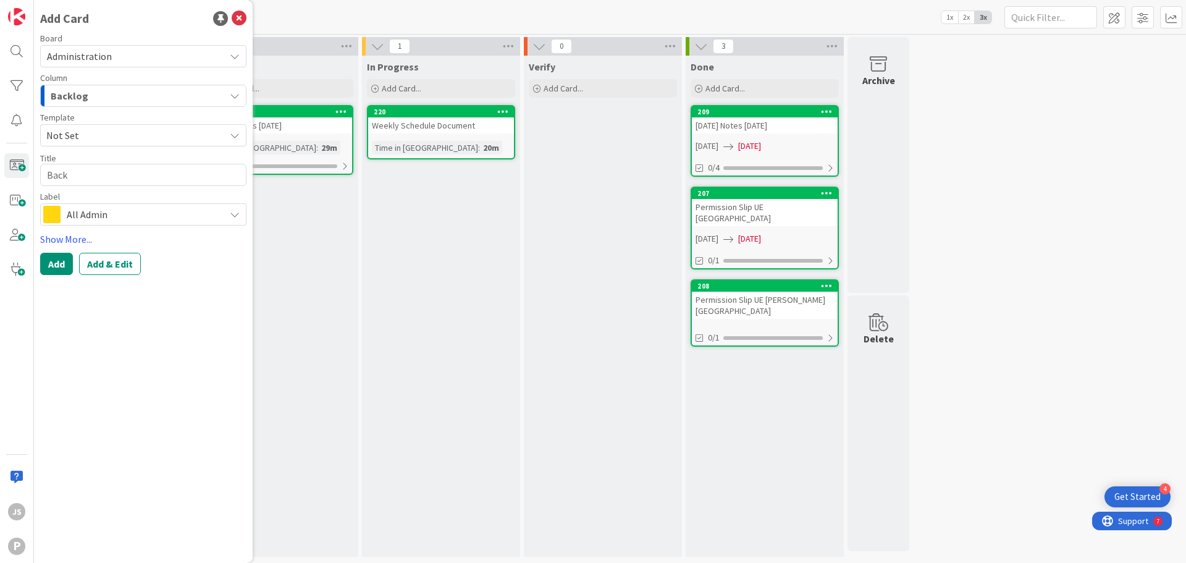
type textarea "x"
type textarea "Back t"
type textarea "x"
type textarea "Back to"
type textarea "x"
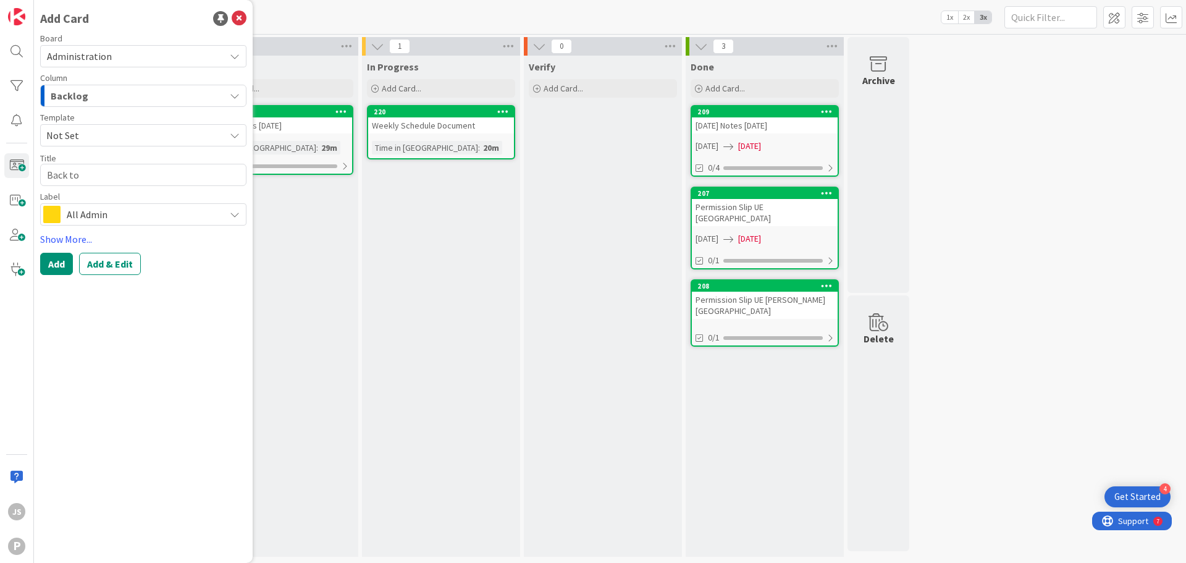
type textarea "Back to"
type textarea "x"
type textarea "Back to S"
type textarea "x"
type textarea "Back to Sc"
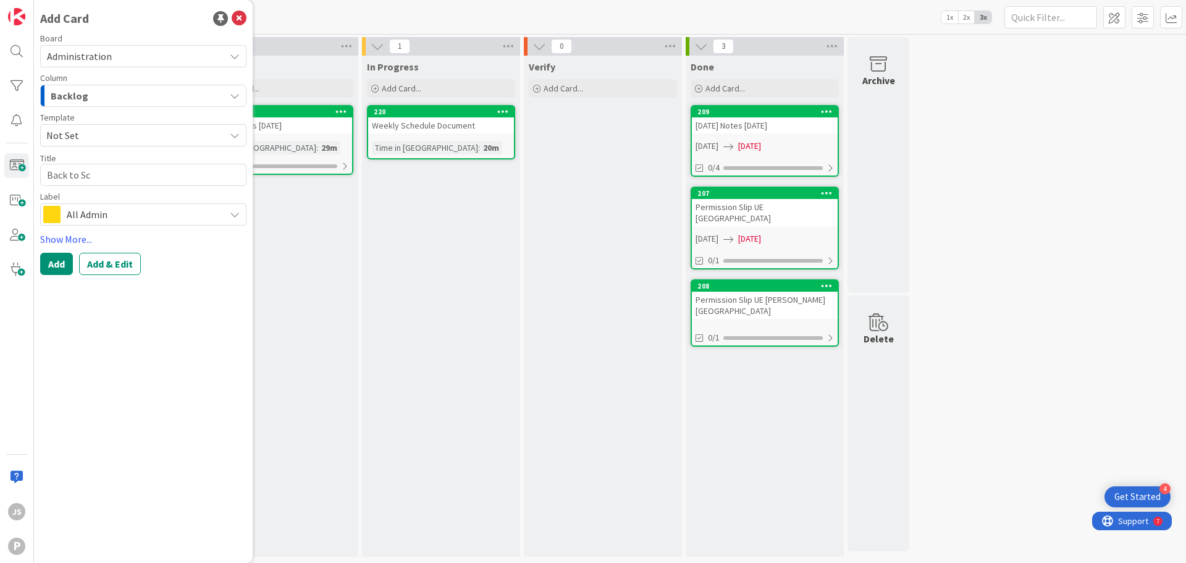
type textarea "x"
type textarea "Back to Sch"
type textarea "x"
type textarea "Back to Scho"
type textarea "x"
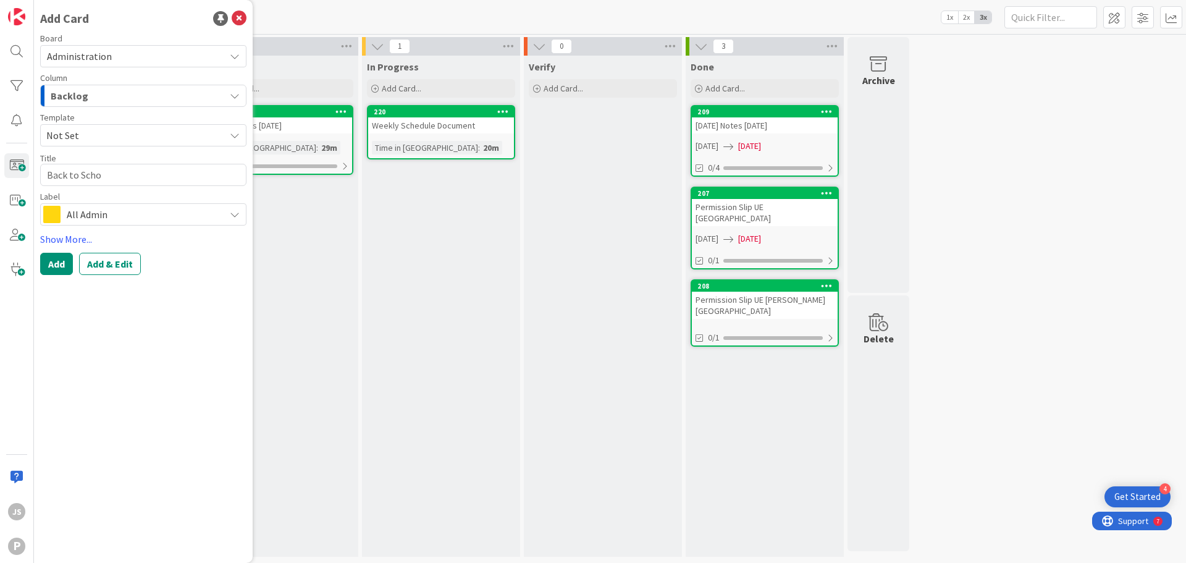
type textarea "Back to Schoo"
type textarea "x"
type textarea "Back to School"
type textarea "x"
type textarea "Back to School"
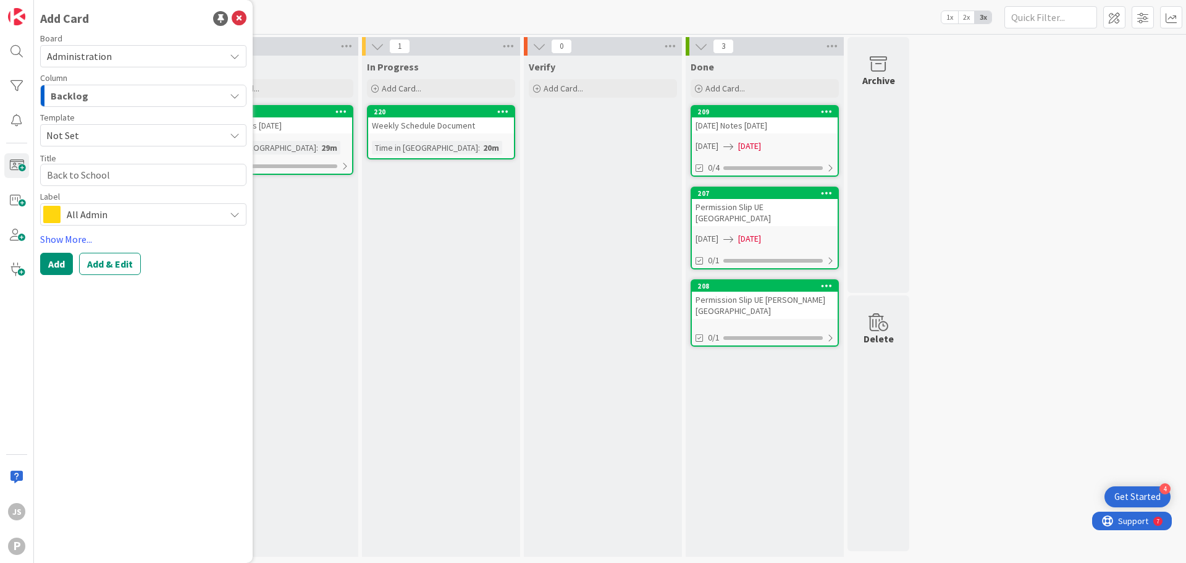
type textarea "x"
type textarea "Back to School N"
type textarea "x"
type textarea "Back to School Nig"
type textarea "x"
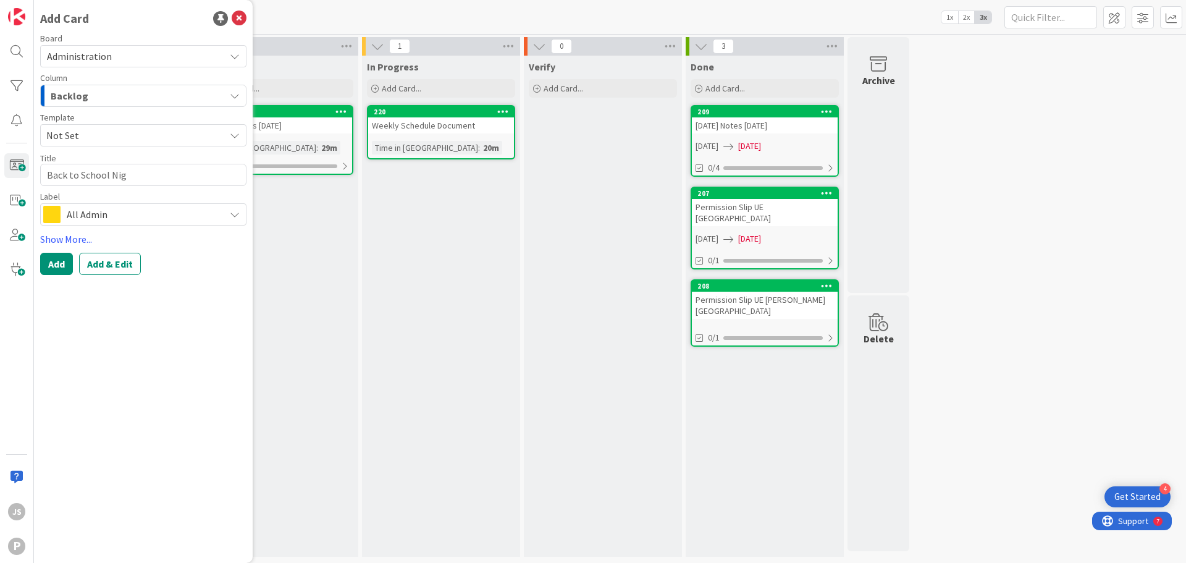
type textarea "Back to School Nigh"
type textarea "x"
type textarea "Back to School Night"
click at [51, 258] on button "Add" at bounding box center [56, 264] width 33 height 22
click at [267, 333] on div "To Do Add Card... 219 [DATE] Notes [DATE] Time in [GEOGRAPHIC_DATA] : 29m 0/2" at bounding box center [279, 306] width 158 height 501
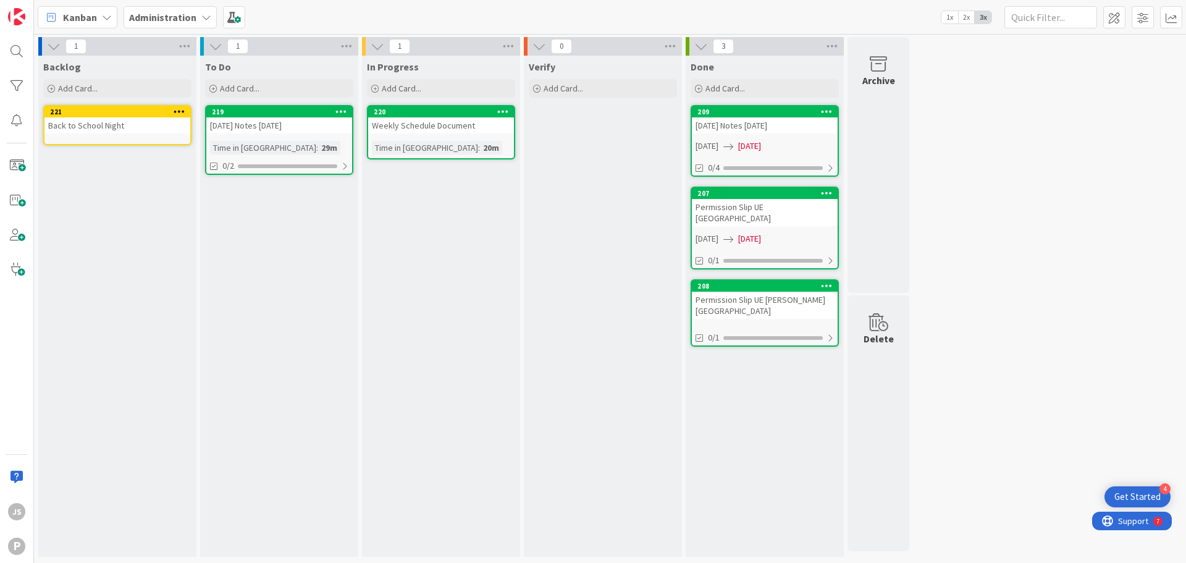
click at [134, 135] on link "221 Back to School Night" at bounding box center [117, 125] width 148 height 40
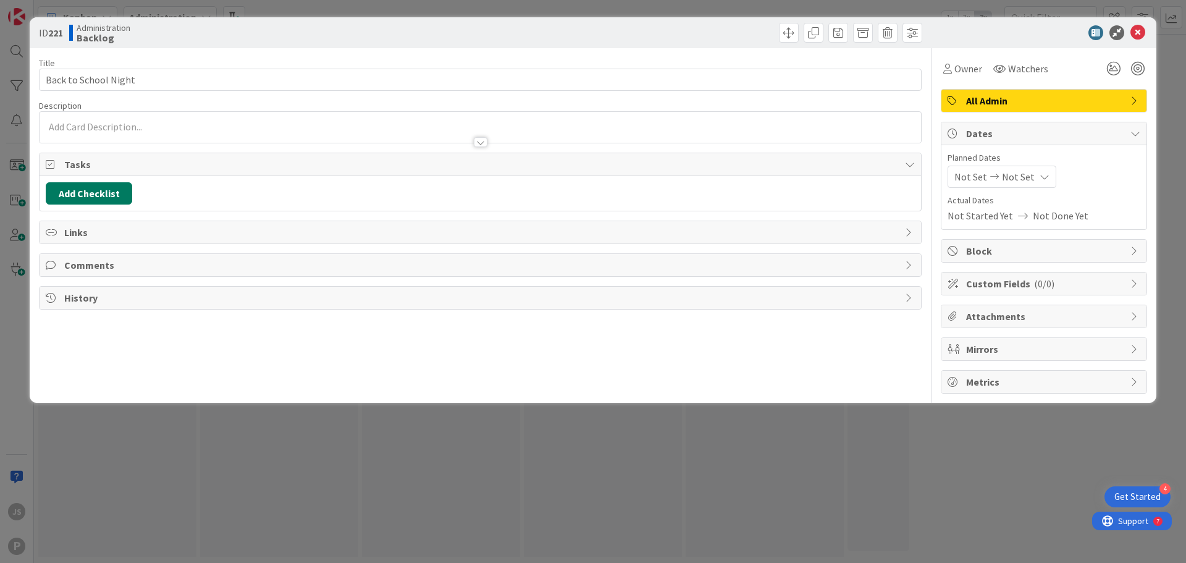
click at [82, 192] on button "Add Checklist" at bounding box center [89, 193] width 86 height 22
type input "[PERSON_NAME]"
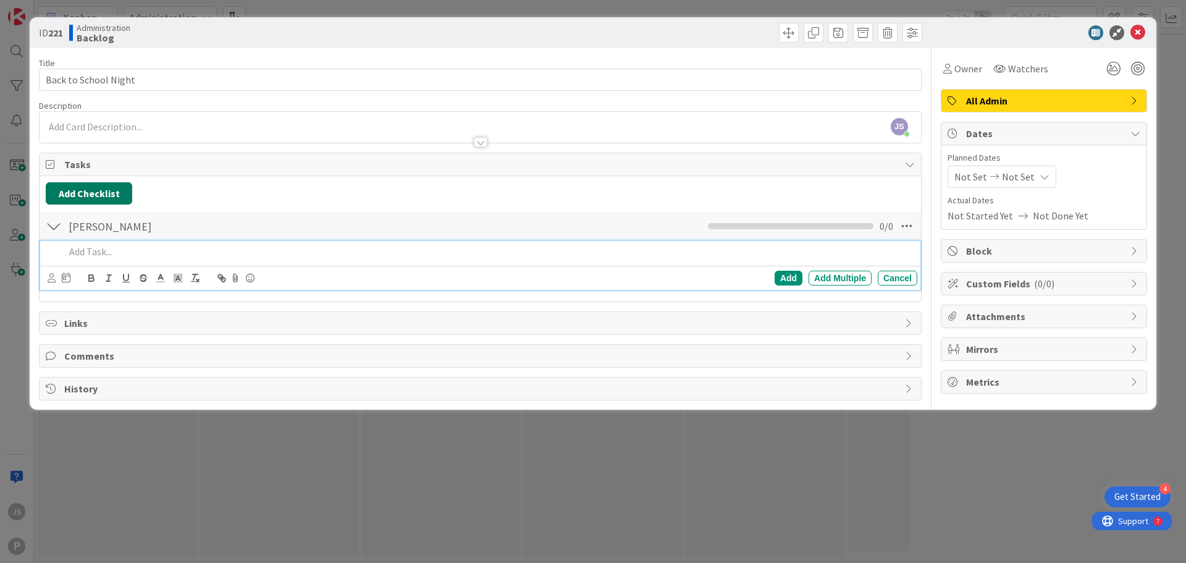
click at [82, 192] on button "Add Checklist" at bounding box center [89, 193] width 86 height 22
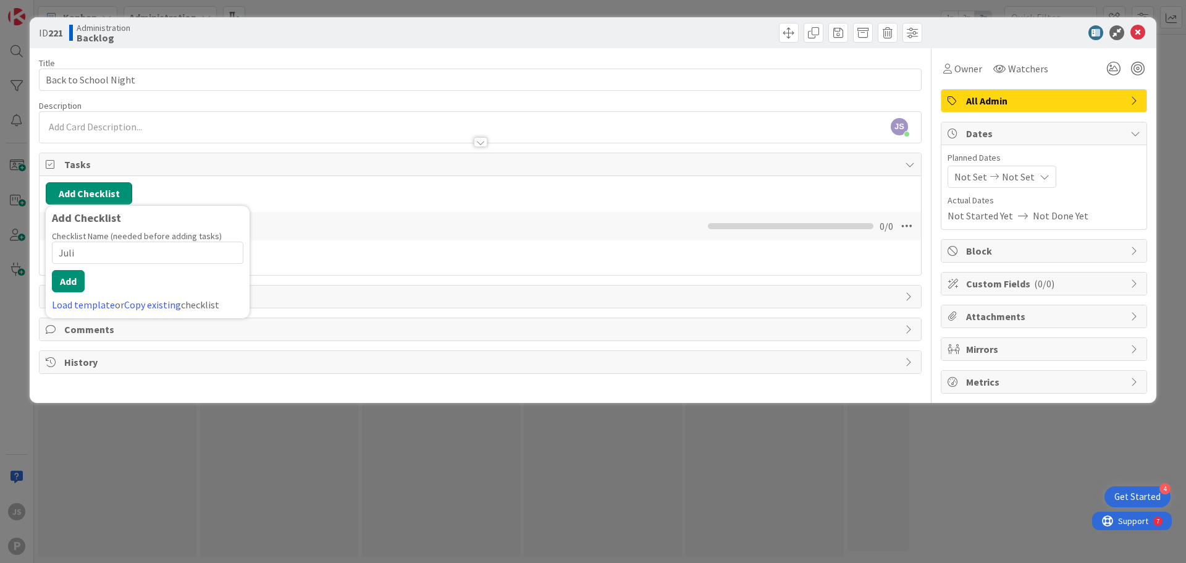
type input "[PERSON_NAME]"
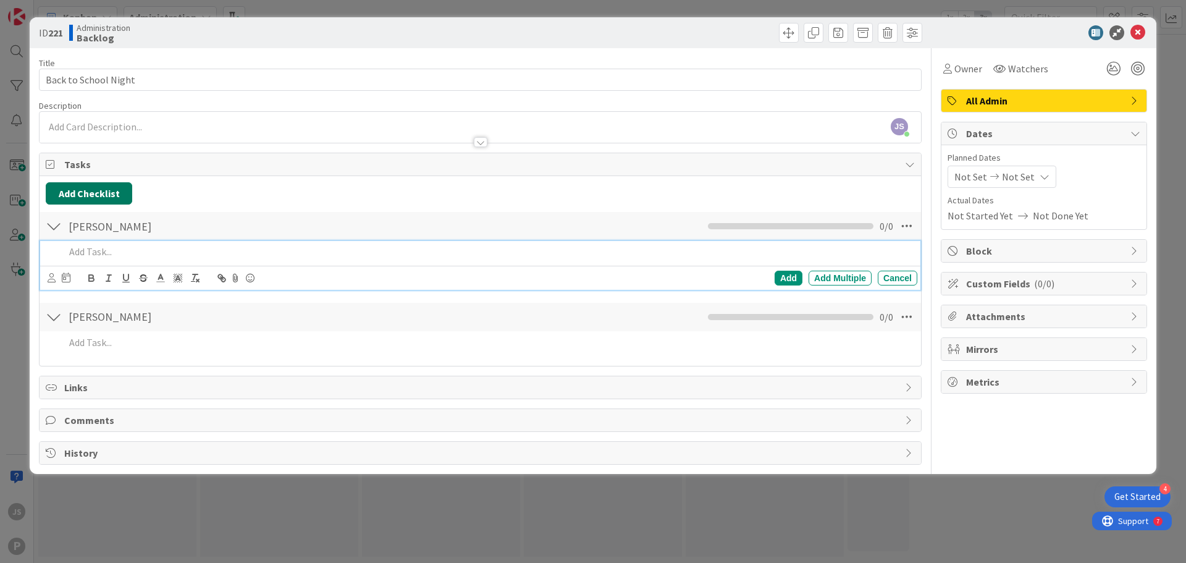
click at [82, 192] on button "Add Checklist" at bounding box center [89, 193] width 86 height 22
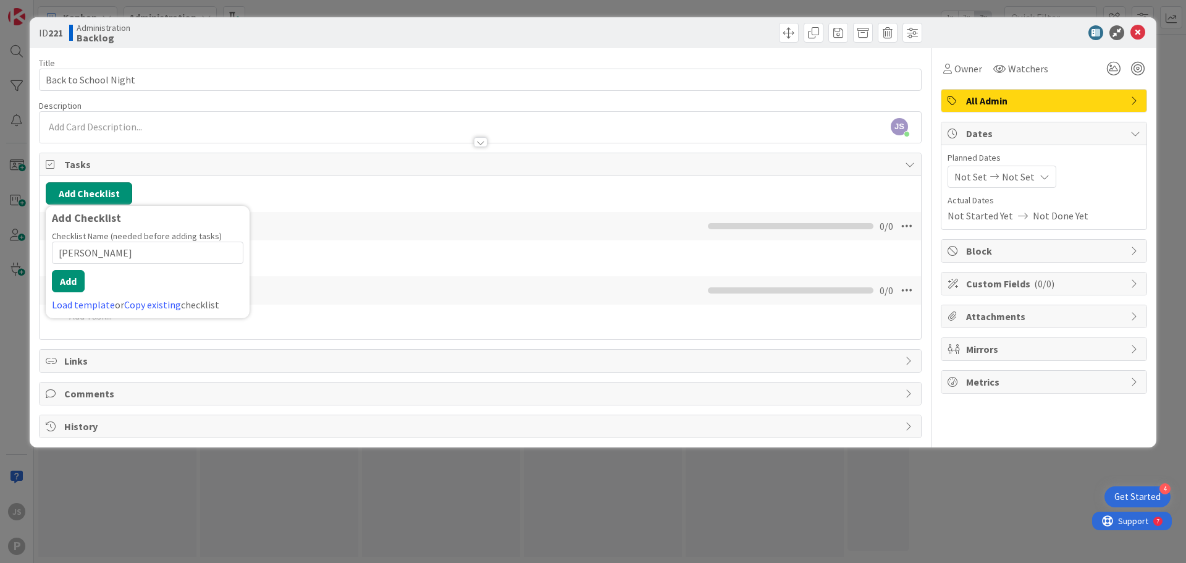
type input "[PERSON_NAME]"
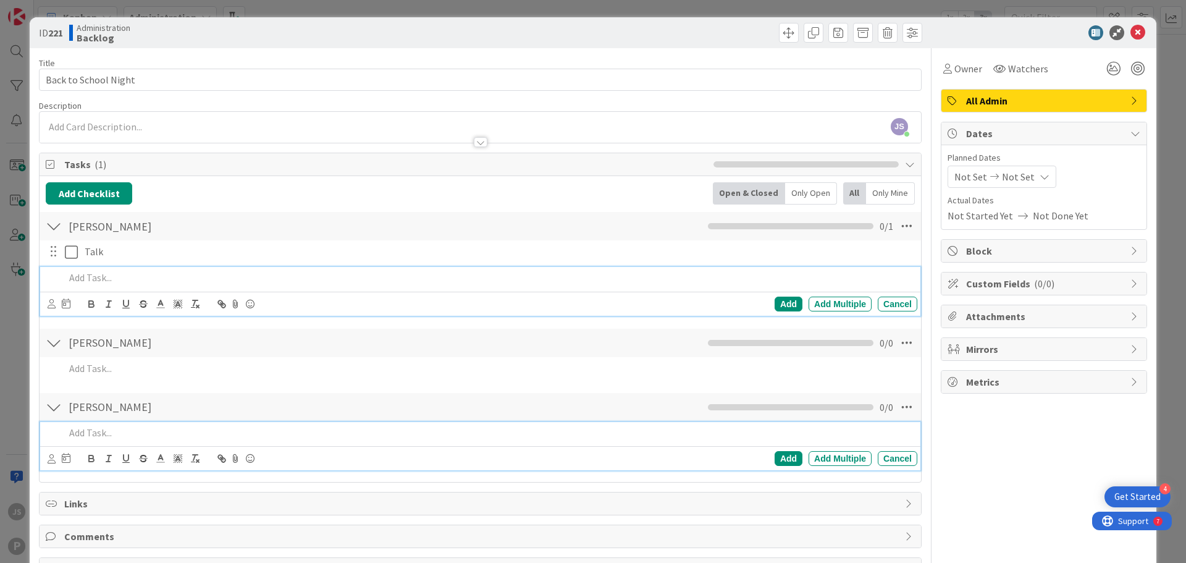
click at [115, 440] on div at bounding box center [488, 433] width 857 height 22
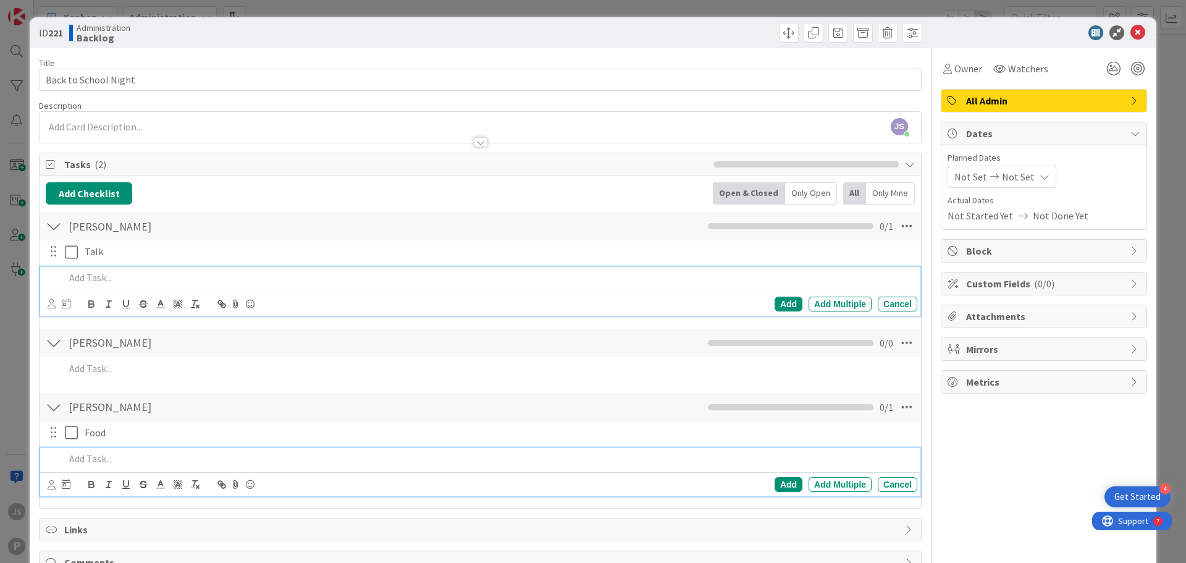
click at [101, 278] on p at bounding box center [488, 277] width 847 height 14
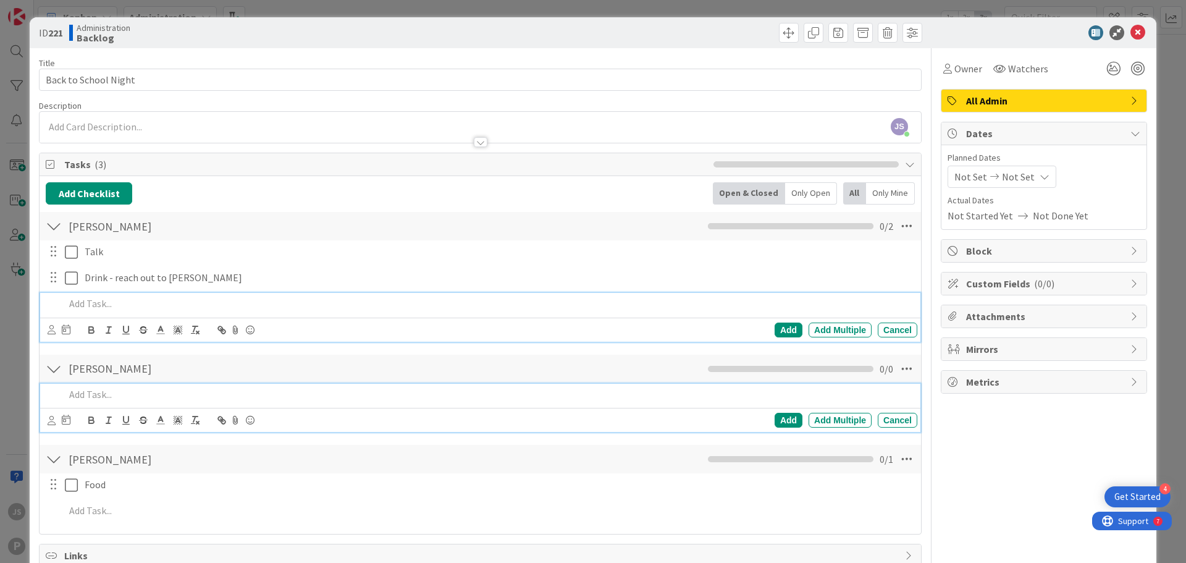
click at [94, 395] on p at bounding box center [488, 394] width 847 height 14
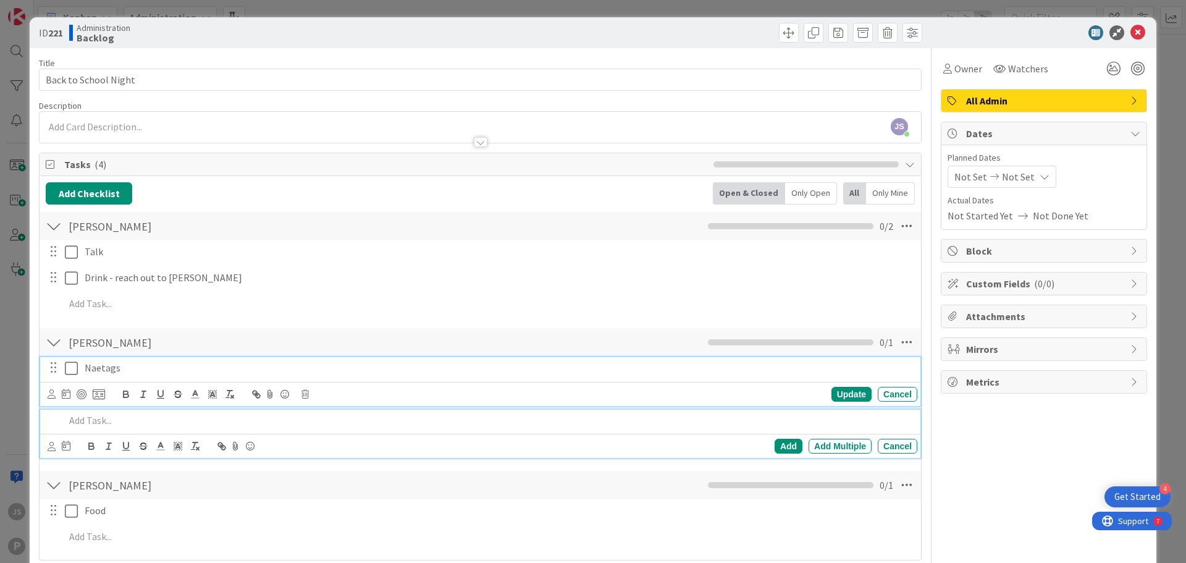
click at [96, 367] on p "Naetags" at bounding box center [498, 368] width 827 height 14
click at [99, 413] on p at bounding box center [488, 420] width 847 height 14
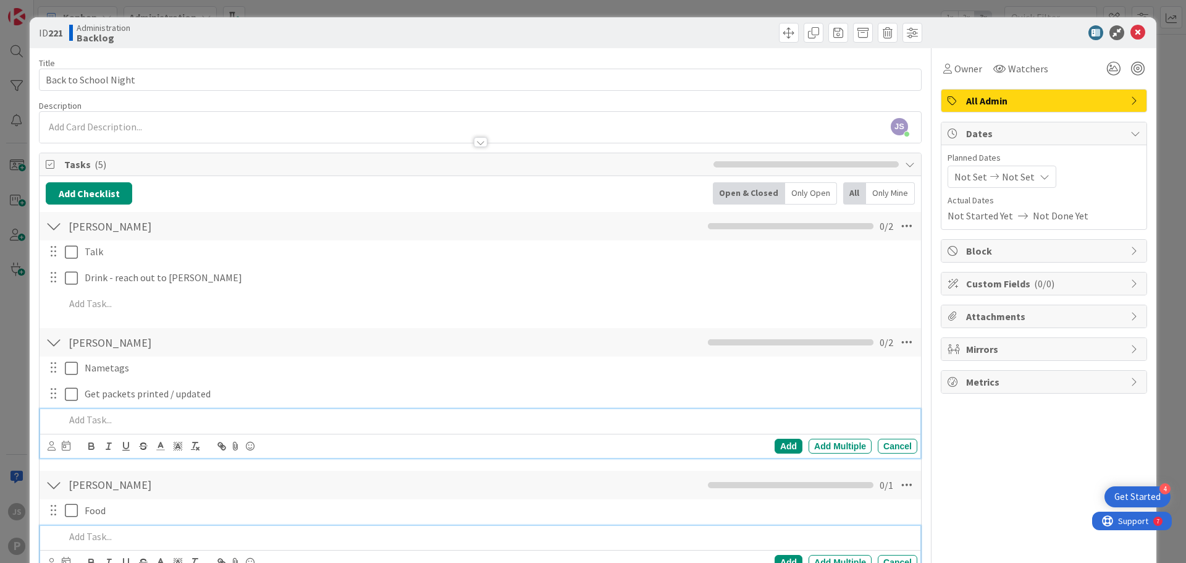
click at [92, 540] on p at bounding box center [488, 536] width 847 height 14
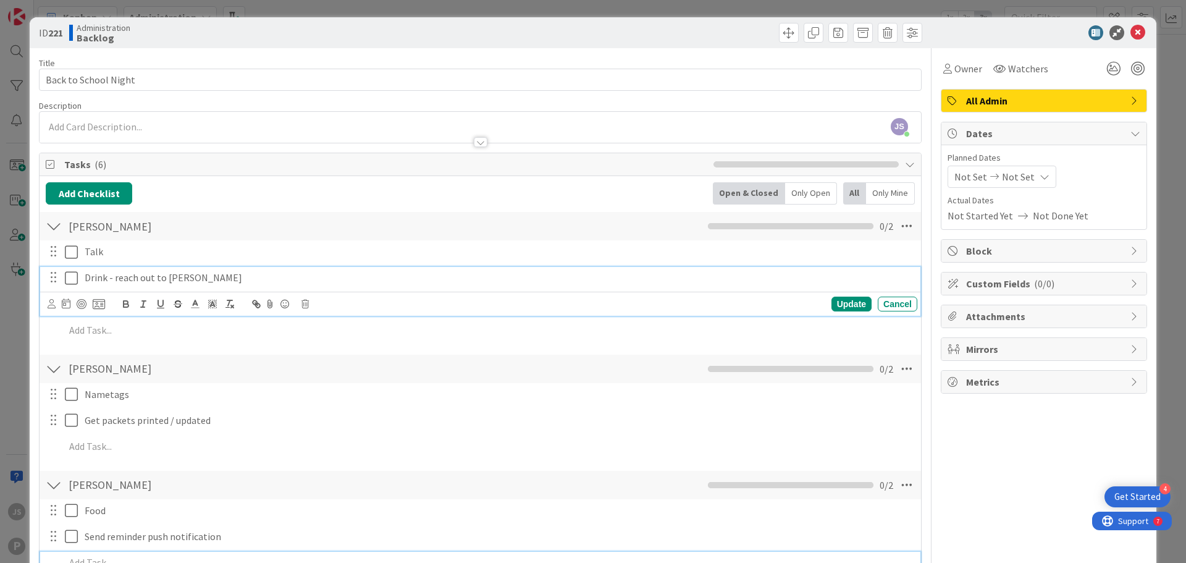
click at [220, 283] on p "Drink - reach out to [PERSON_NAME]" at bounding box center [498, 277] width 827 height 14
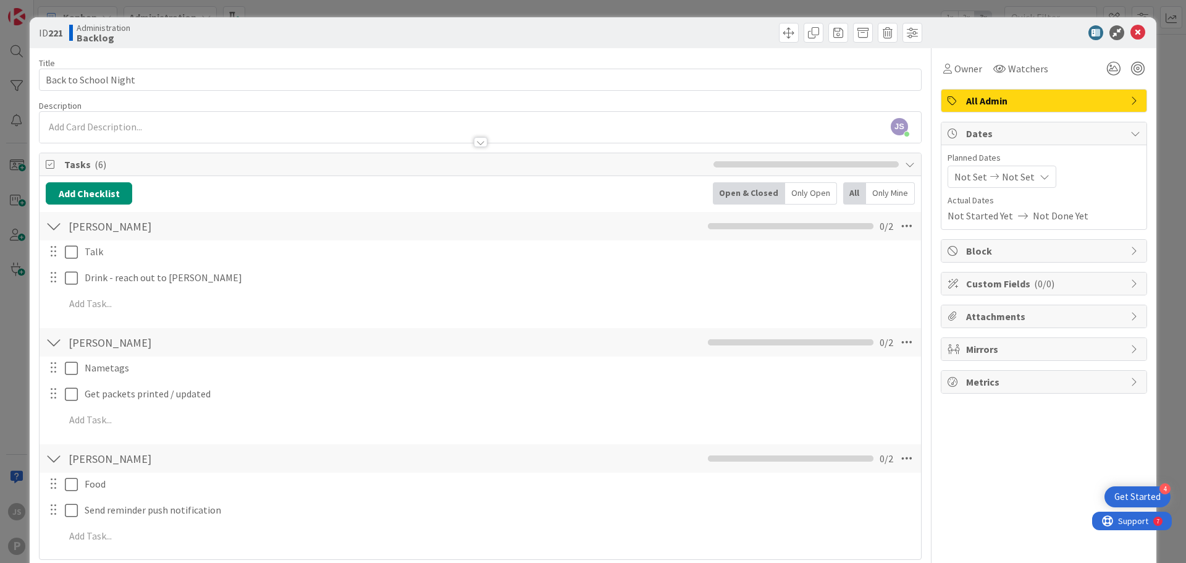
scroll to position [122, 0]
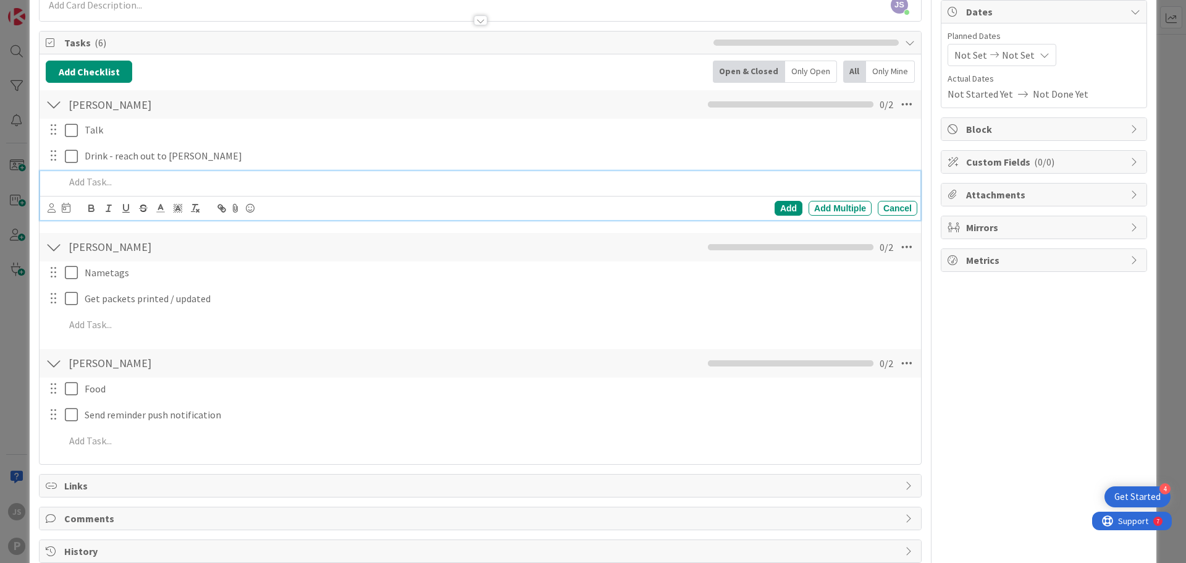
click at [103, 183] on p at bounding box center [488, 182] width 847 height 14
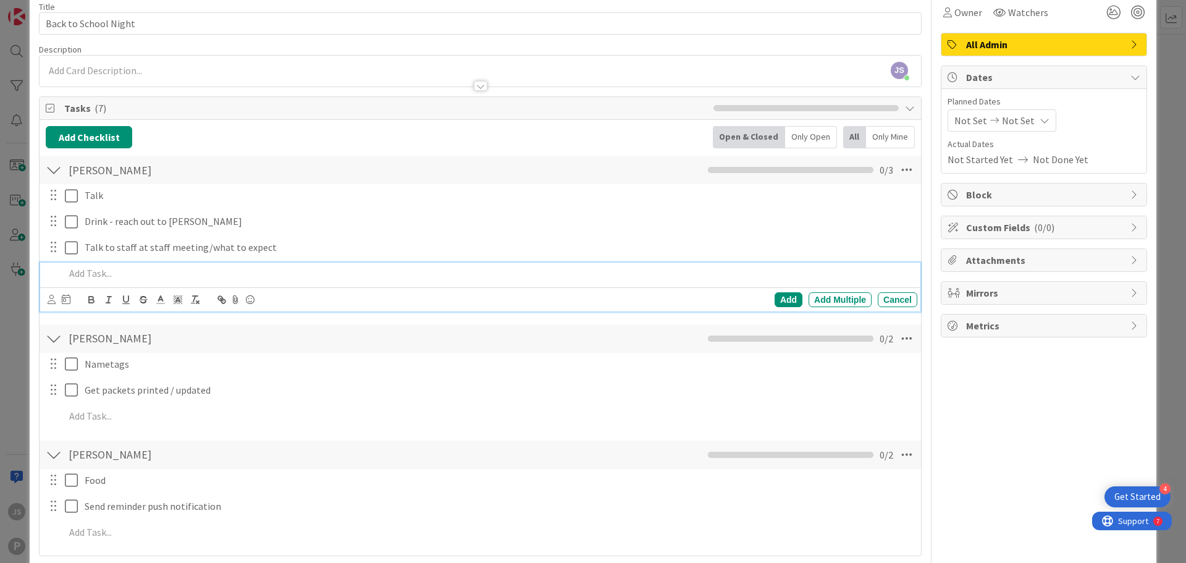
scroll to position [0, 0]
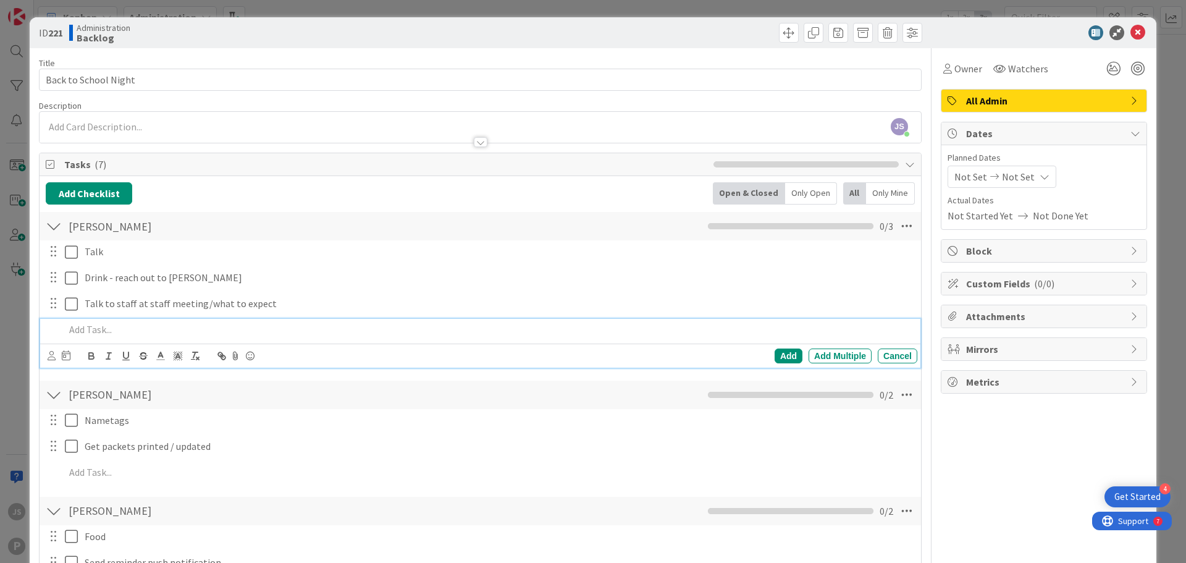
click at [989, 185] on div "Not Set Not Set" at bounding box center [1001, 176] width 109 height 22
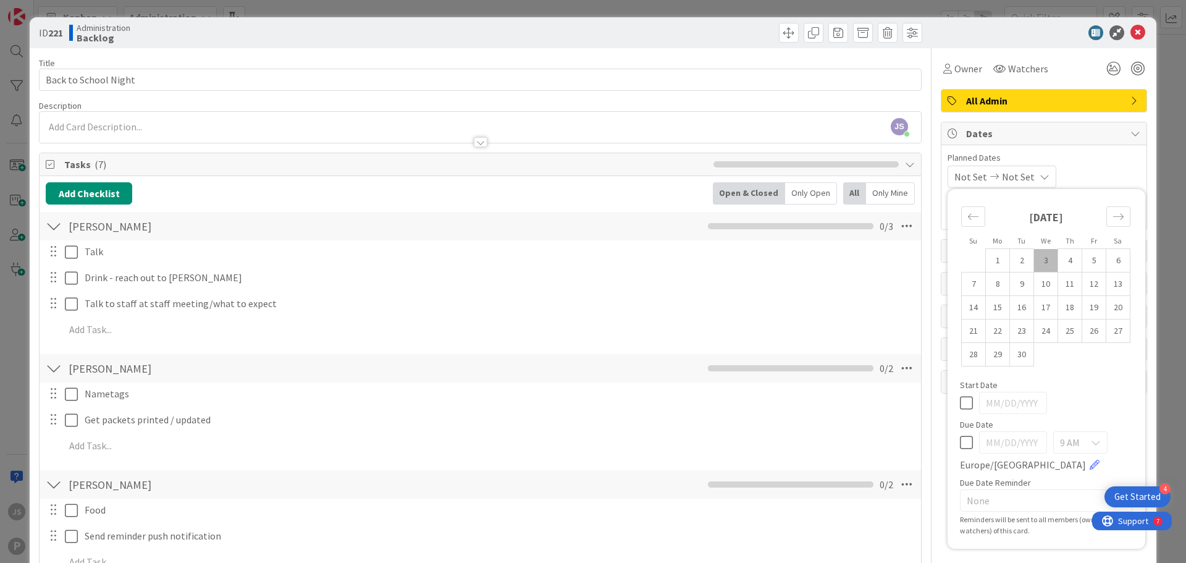
click at [1034, 254] on td "3" at bounding box center [1046, 260] width 24 height 23
type input "[DATE]"
click at [960, 442] on icon at bounding box center [966, 442] width 13 height 15
type input "[DATE]"
drag, startPoint x: 1037, startPoint y: 259, endPoint x: 1010, endPoint y: 259, distance: 27.2
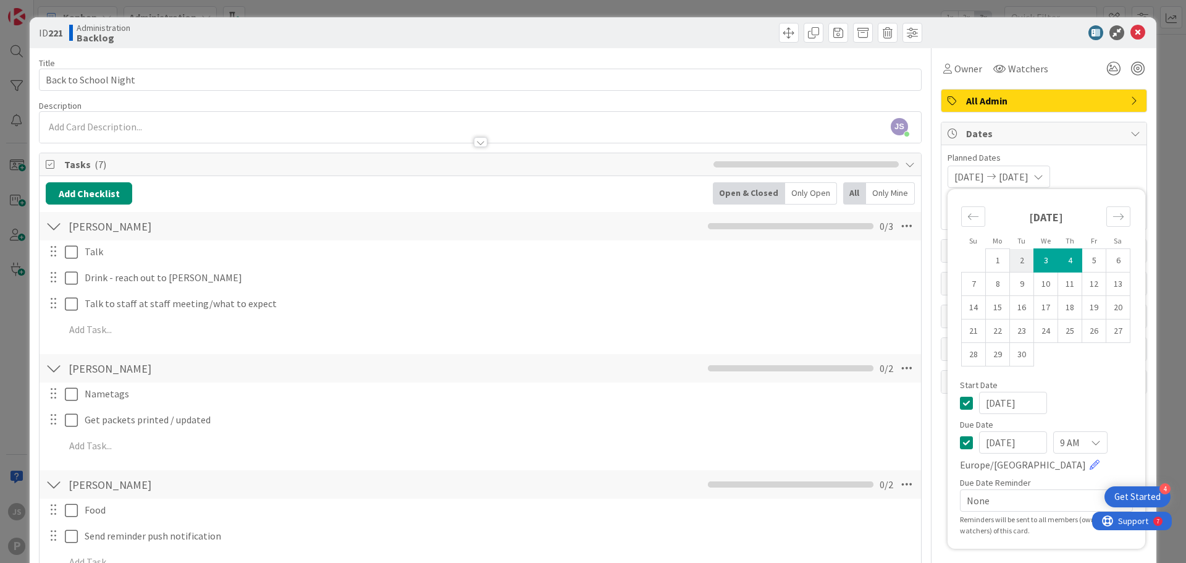
click at [1010, 259] on tr "1 2 3 4 5 6" at bounding box center [1045, 260] width 169 height 23
click at [1010, 260] on td "2" at bounding box center [1022, 260] width 24 height 23
type input "[DATE]"
click at [1041, 264] on td "3" at bounding box center [1046, 260] width 24 height 23
type input "[DATE]"
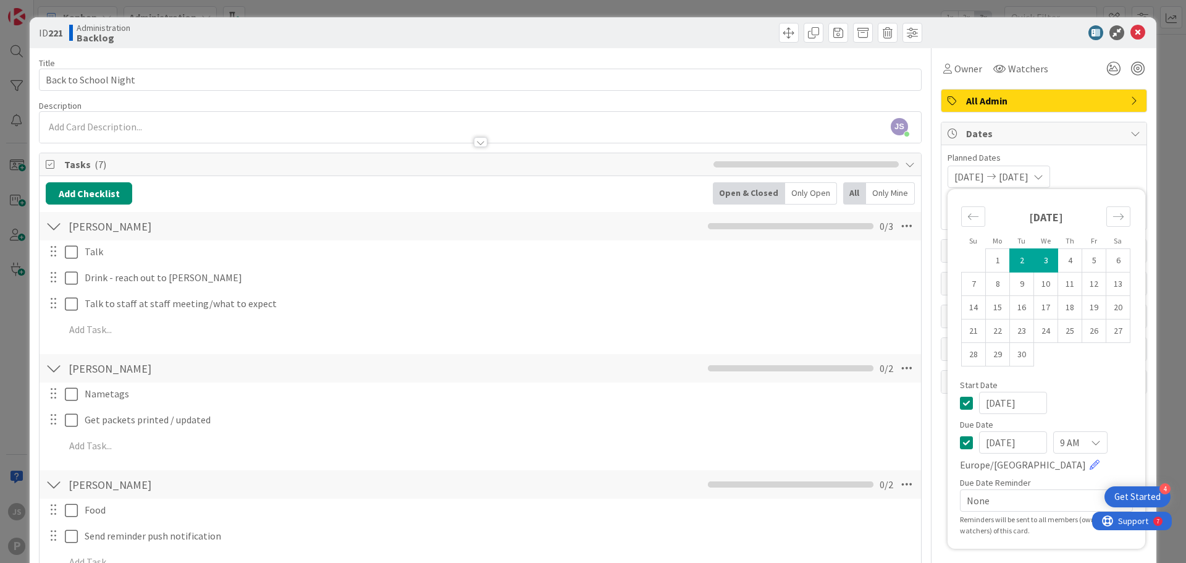
click at [1092, 167] on div "[DATE] [DATE] Su Mo Tu We Th Fr Sa [DATE] 1 2 3 4 5 6 7 8 9 10 11 12 13 14 15 1…" at bounding box center [1043, 176] width 193 height 22
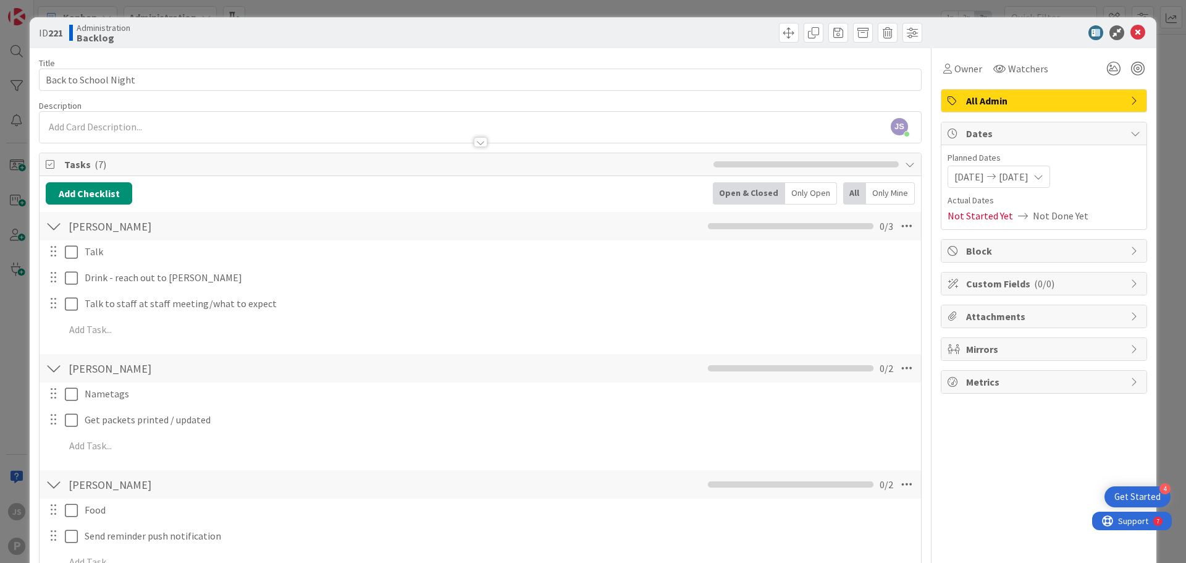
click at [1119, 31] on div at bounding box center [1037, 32] width 219 height 15
click at [1130, 29] on icon at bounding box center [1137, 32] width 15 height 15
